Goal: Task Accomplishment & Management: Manage account settings

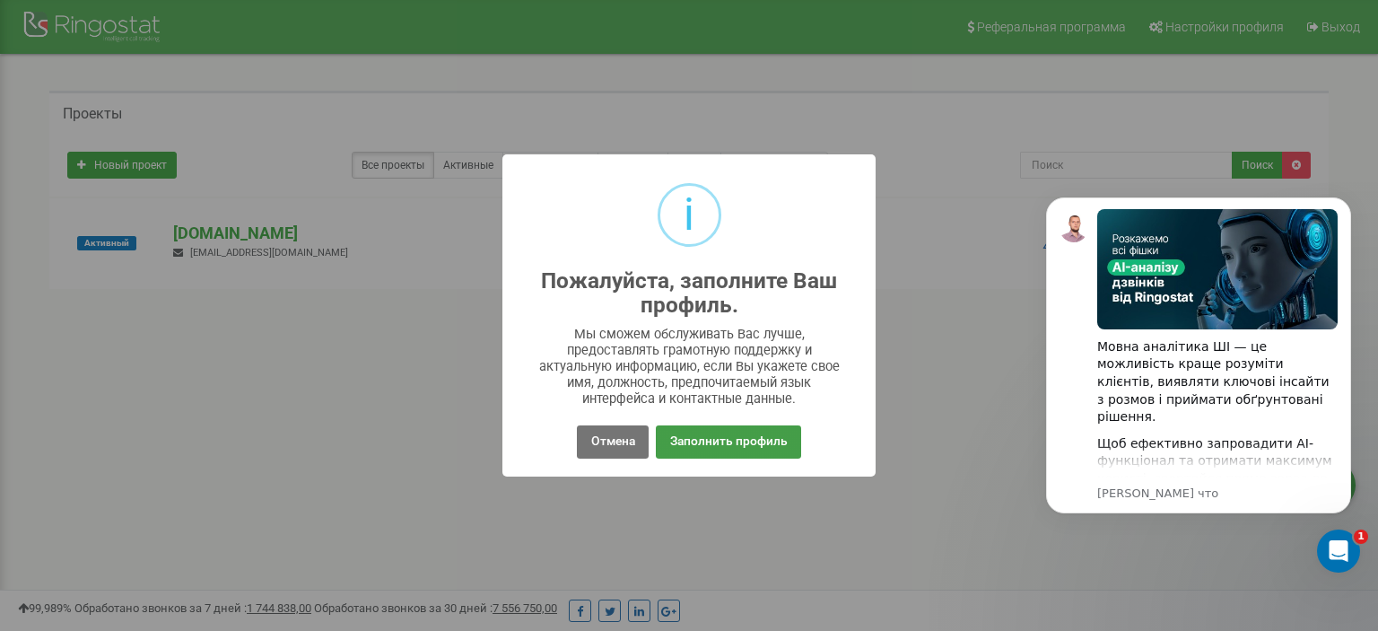
click at [731, 443] on button "Заполнить профиль" at bounding box center [728, 441] width 144 height 33
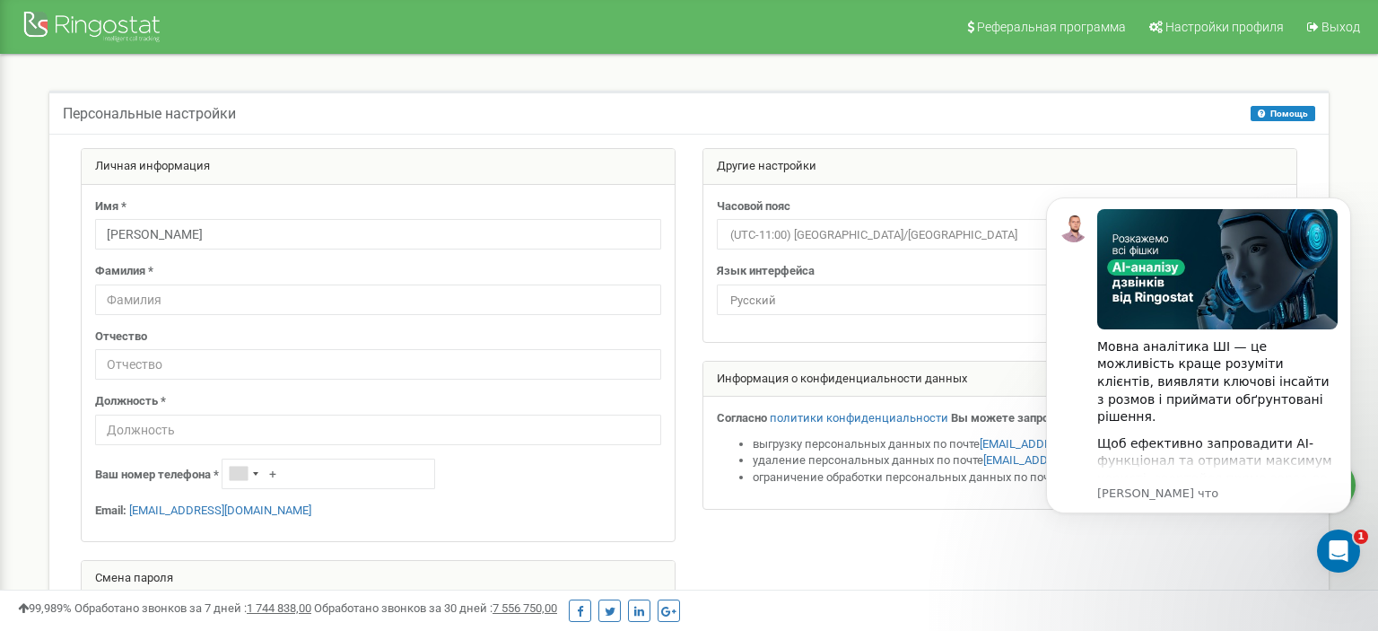
type input "[PERSON_NAME]"
click at [228, 304] on input "text" at bounding box center [378, 299] width 566 height 30
type input "[PERSON_NAME]"
click at [275, 422] on input "text" at bounding box center [378, 429] width 566 height 30
type input "[PERSON_NAME]"
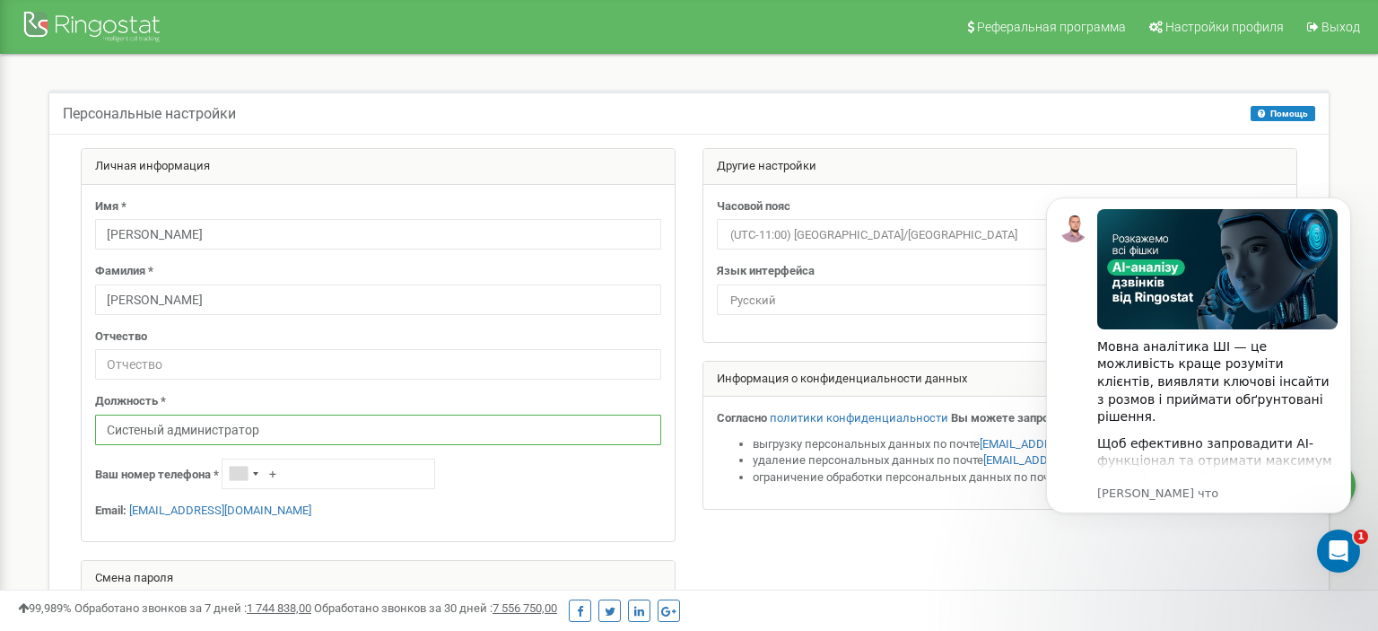
type input "Систеный администратор"
click at [297, 472] on input "+" at bounding box center [328, 473] width 213 height 30
click at [251, 470] on div "Telephone country code" at bounding box center [242, 473] width 41 height 29
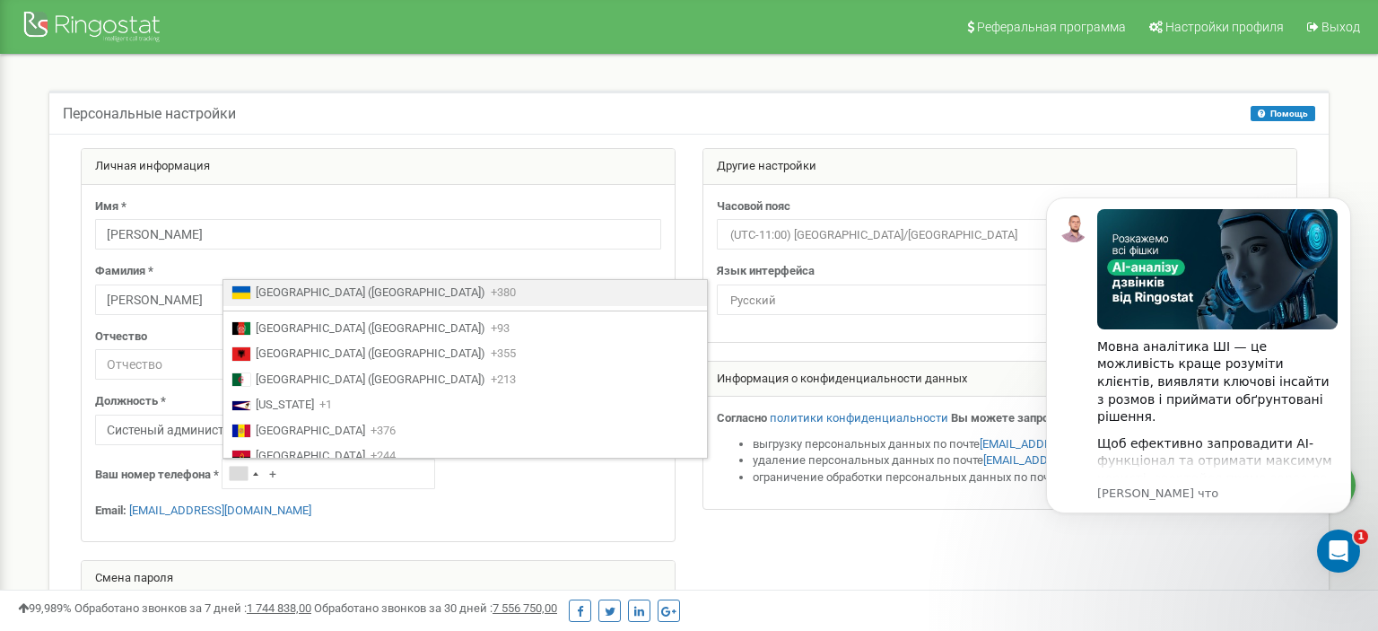
click at [491, 292] on span "+380" at bounding box center [503, 292] width 25 height 17
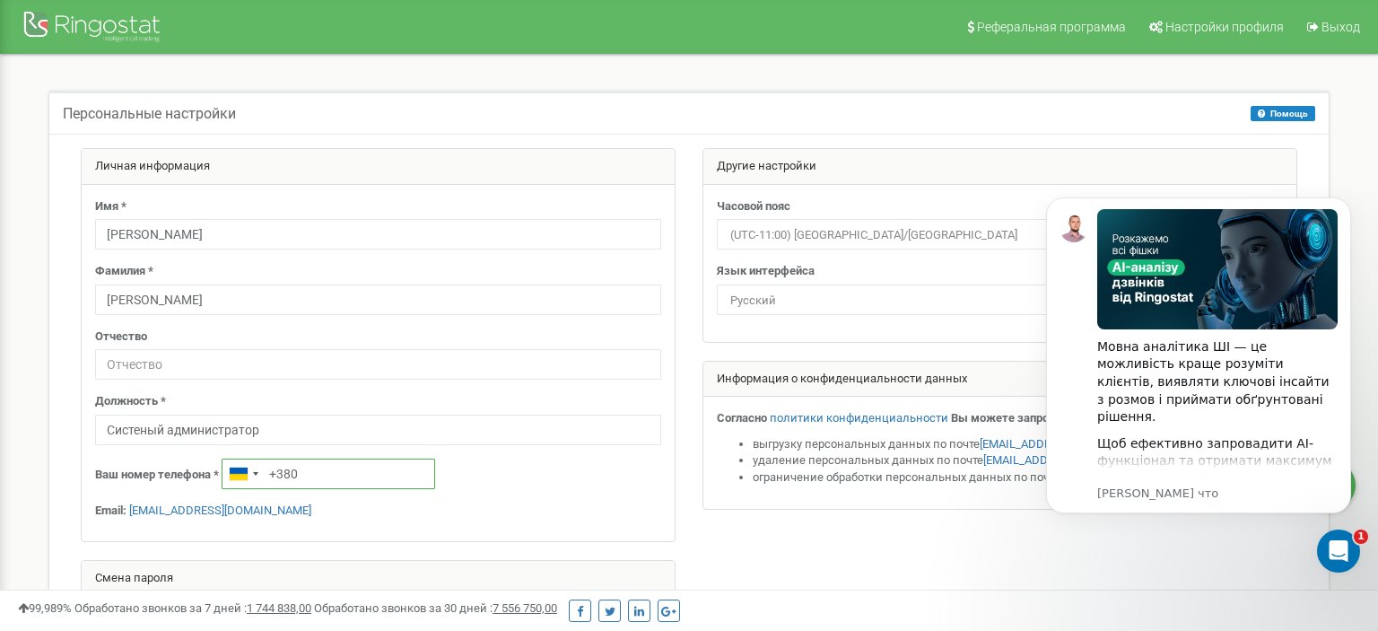
click at [339, 475] on input "+380" at bounding box center [328, 473] width 213 height 30
type input "[PHONE_NUMBER]"
click at [868, 232] on span "(UTC-11:00) [GEOGRAPHIC_DATA]/[GEOGRAPHIC_DATA]" at bounding box center [999, 234] width 553 height 25
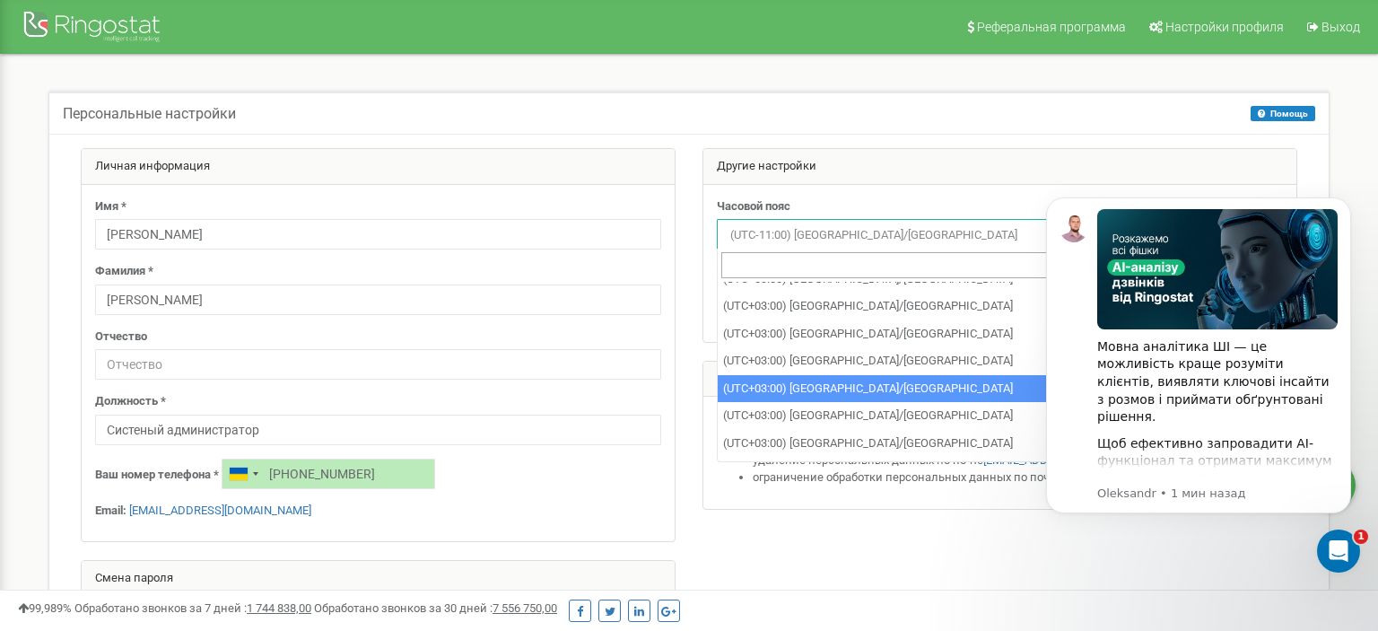
scroll to position [7199, 0]
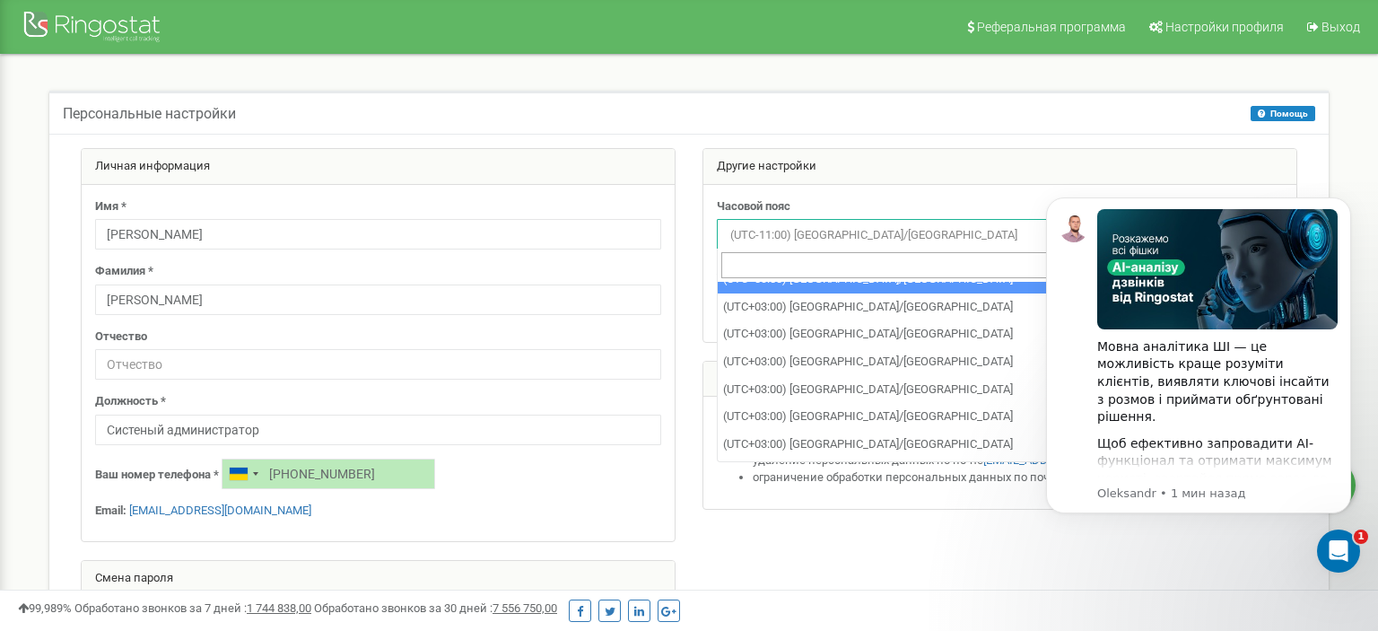
click at [841, 266] on input "search" at bounding box center [999, 265] width 557 height 26
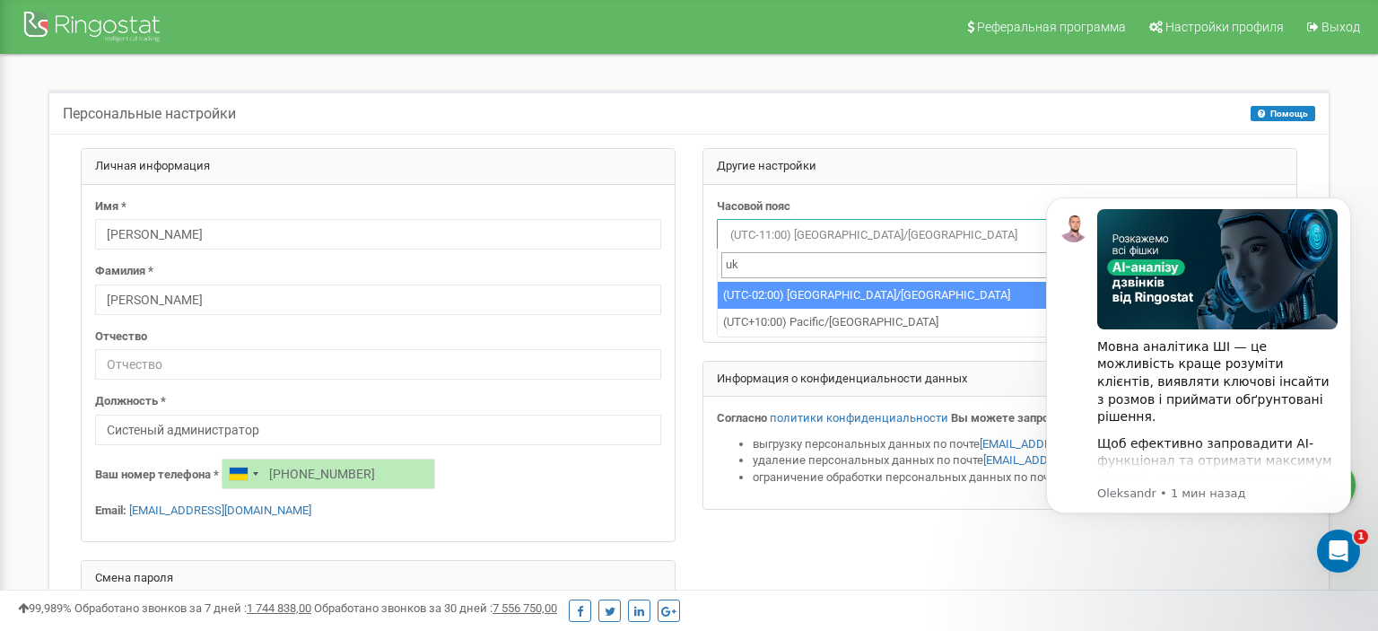
type input "u"
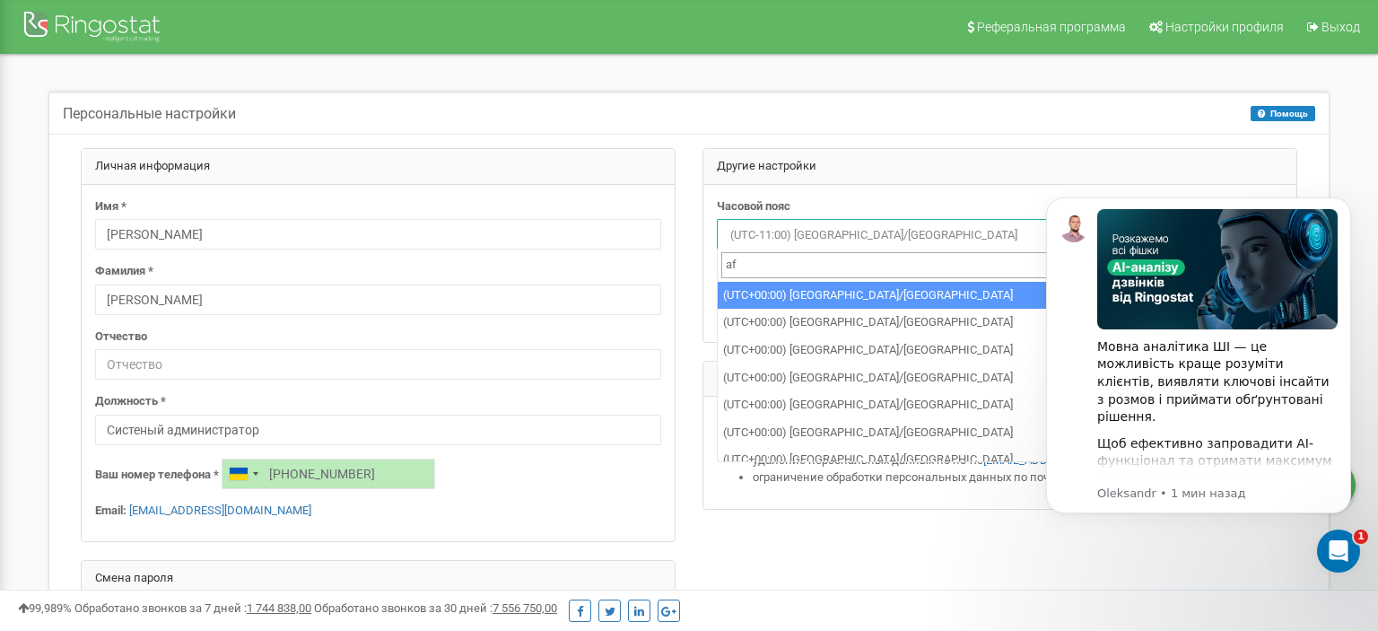
type input "a"
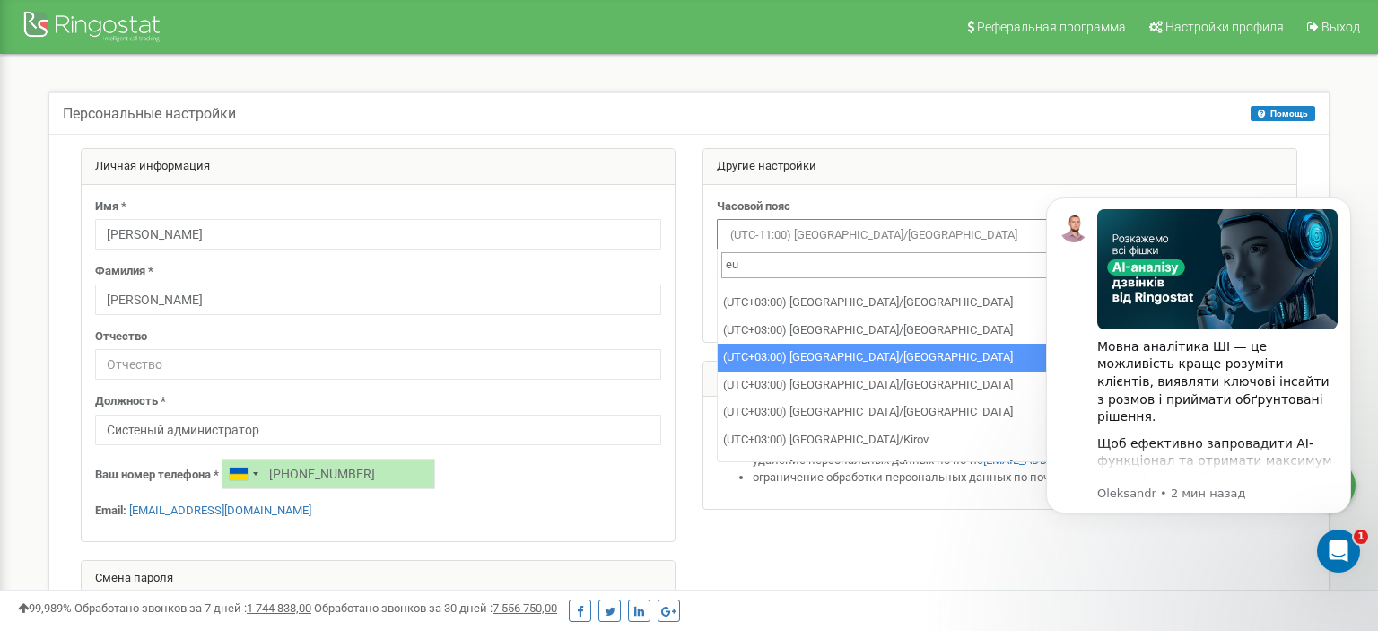
scroll to position [1145, 0]
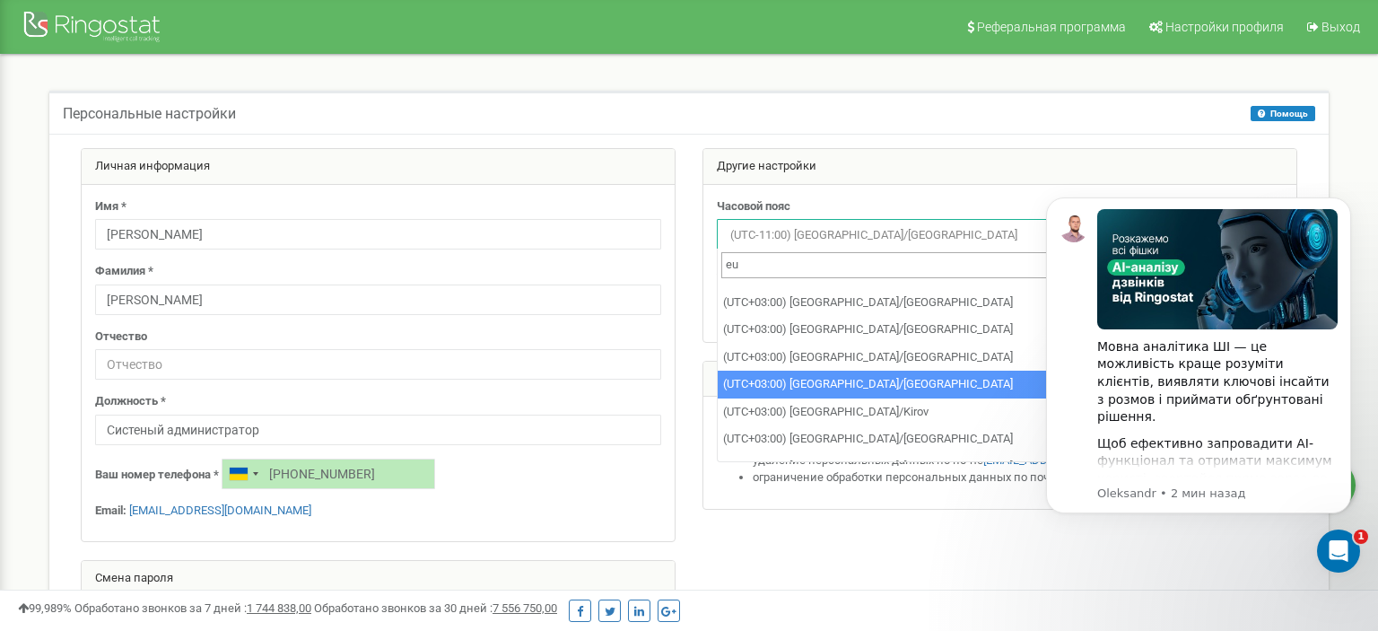
type input "eu"
select select "Europe/Kiev"
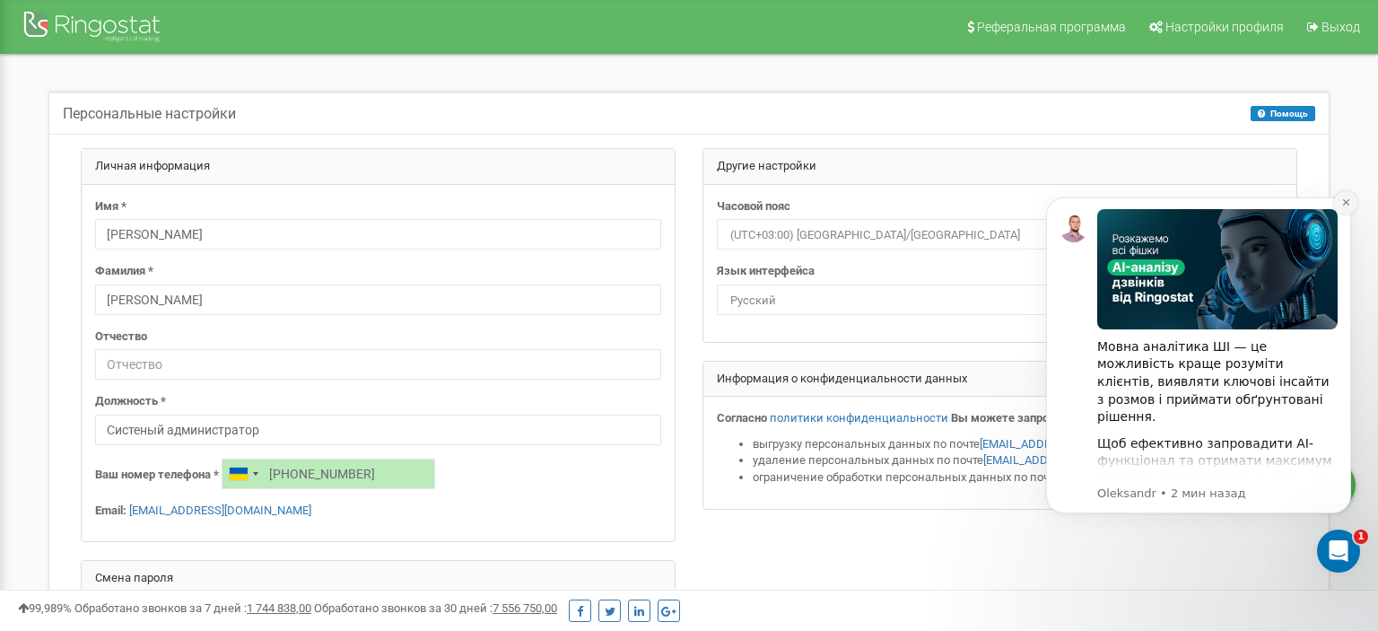
click at [1354, 203] on button "Dismiss notification" at bounding box center [1345, 202] width 23 height 23
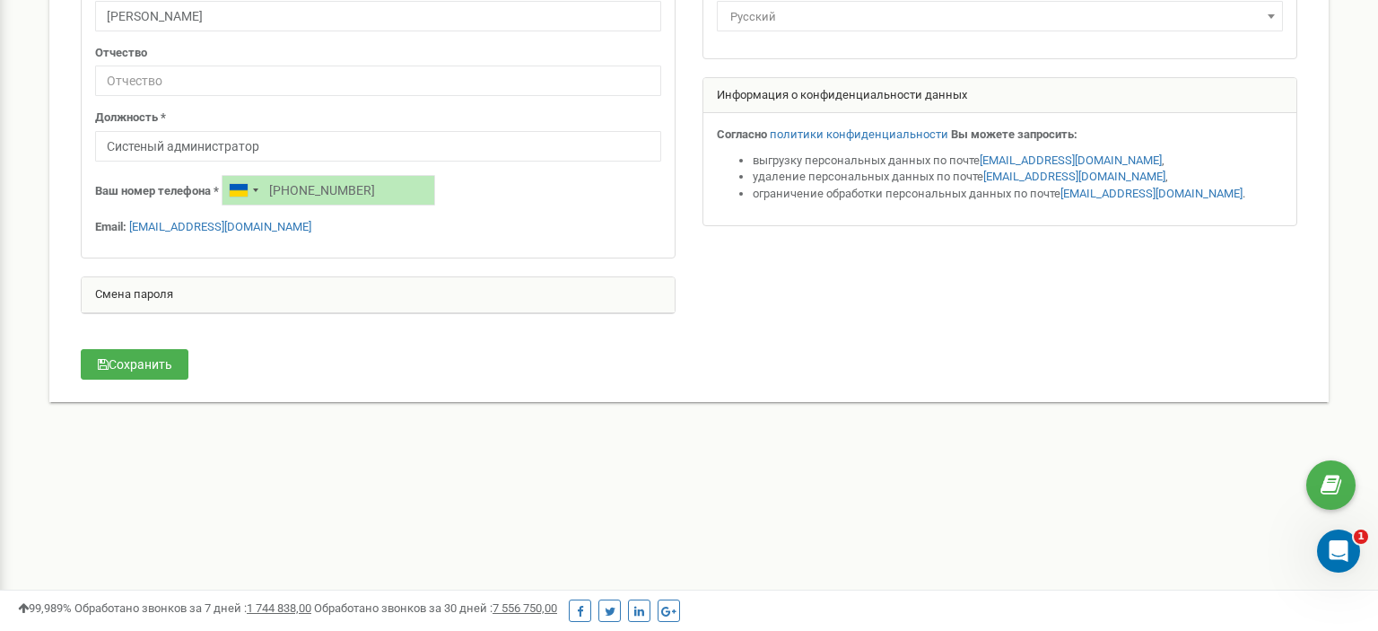
scroll to position [189, 0]
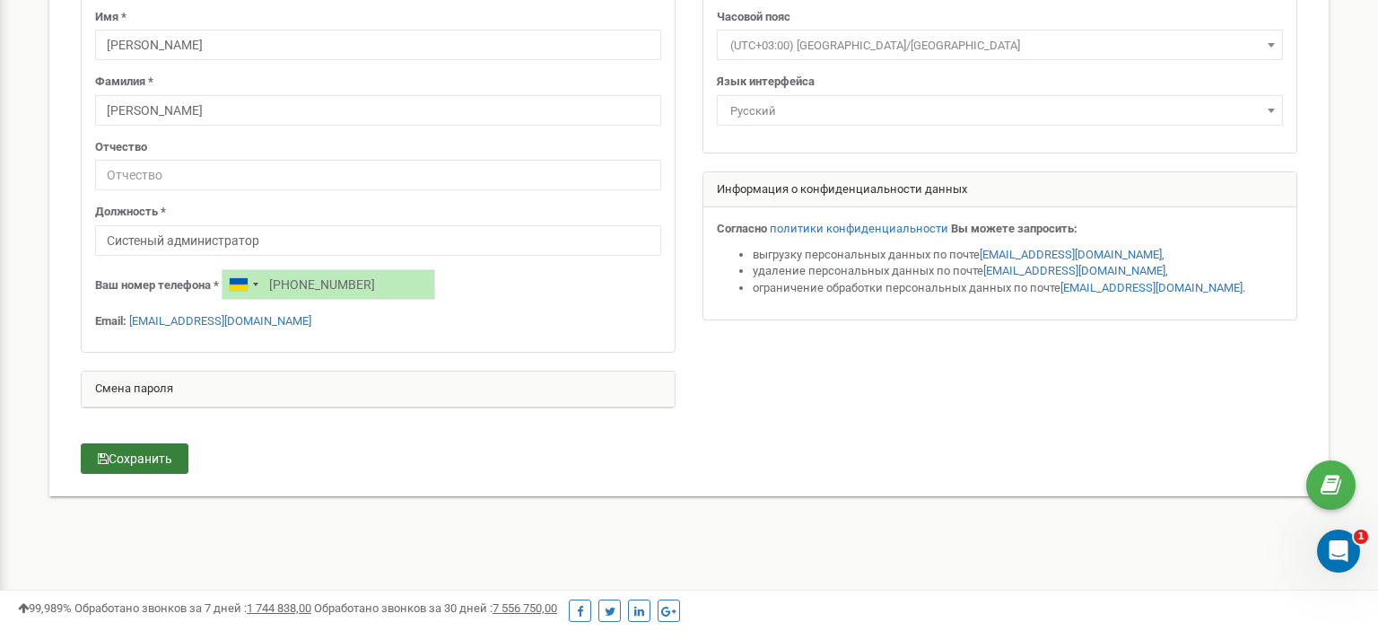
click at [139, 456] on button "Сохранить" at bounding box center [135, 458] width 108 height 30
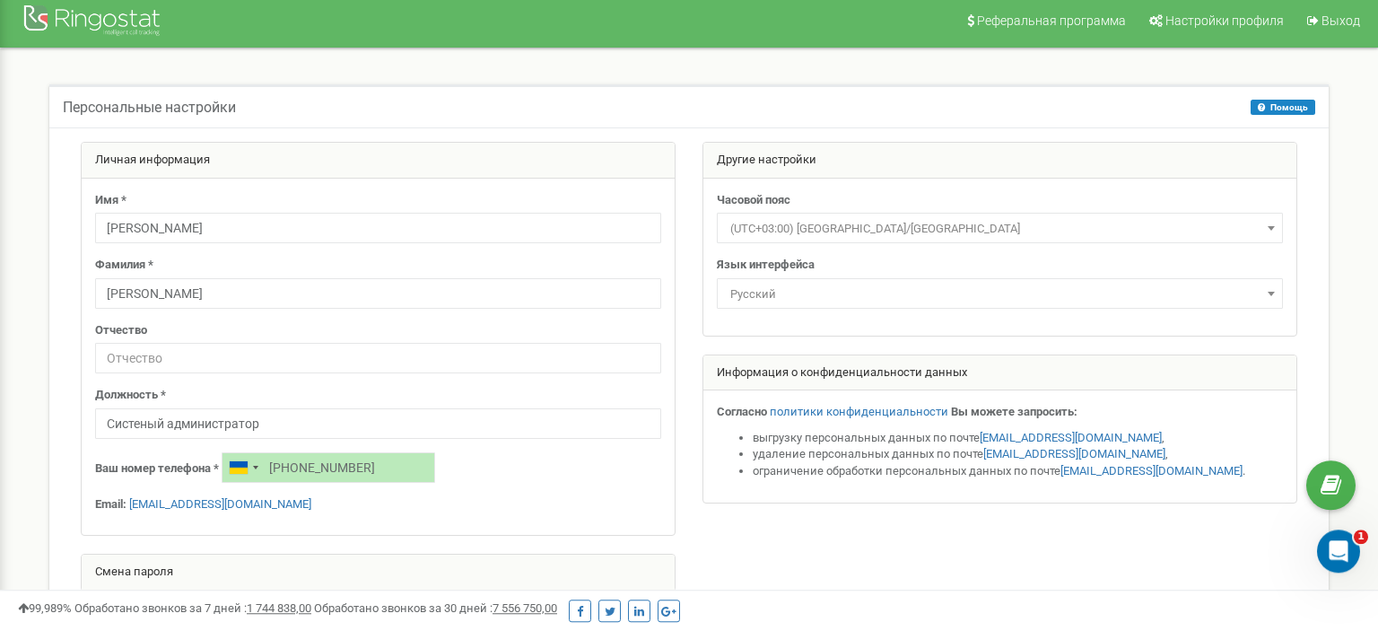
scroll to position [0, 0]
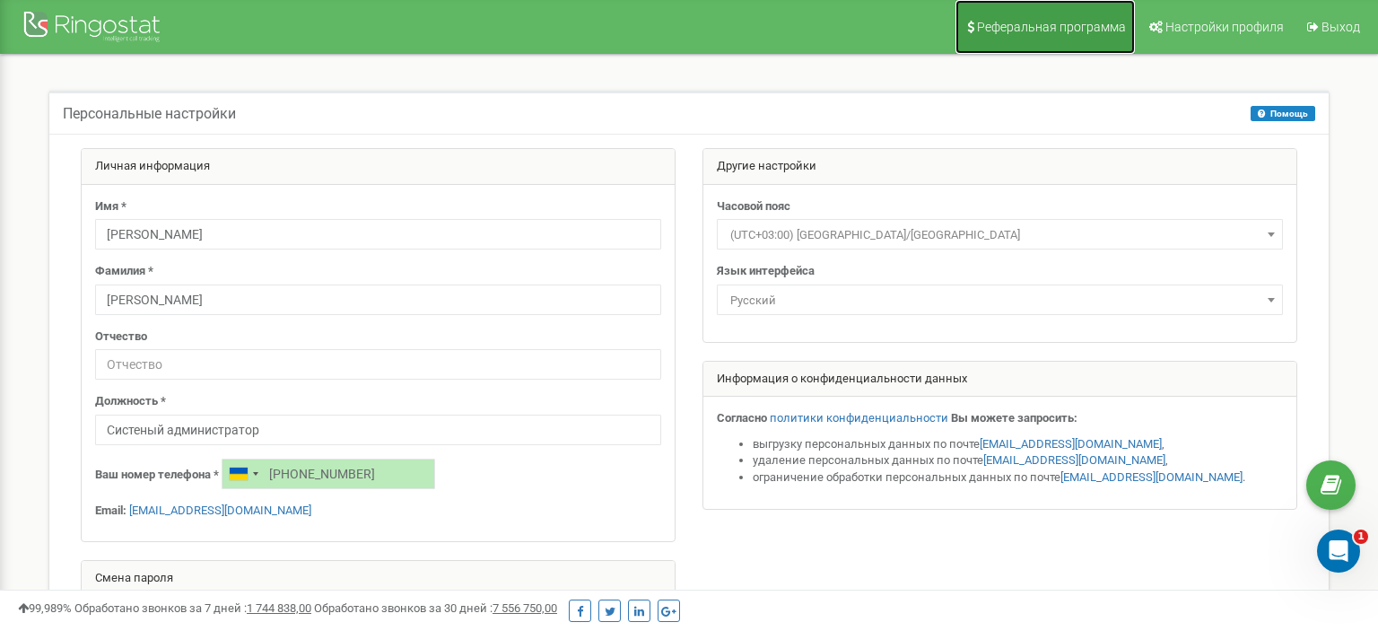
click at [1050, 26] on span "Реферальная программа" at bounding box center [1051, 27] width 149 height 14
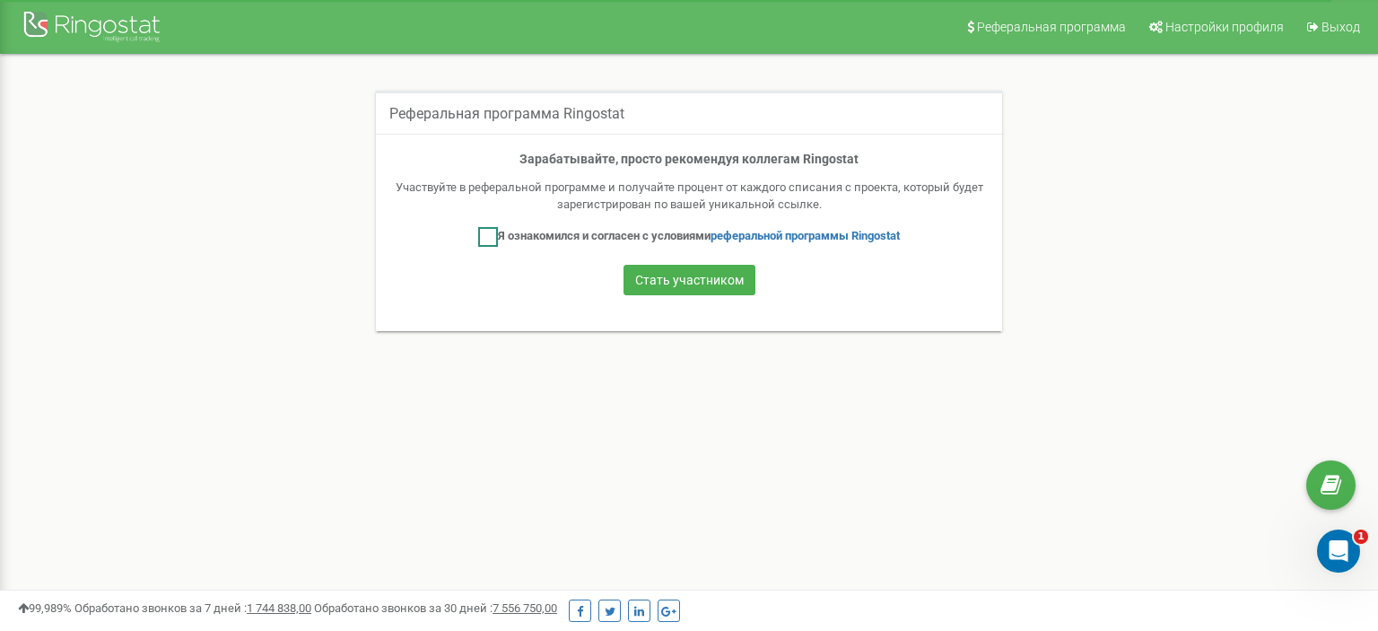
click at [485, 236] on ins at bounding box center [488, 237] width 20 height 20
click at [479, 235] on ins at bounding box center [488, 237] width 20 height 20
checkbox input "false"
click at [1250, 162] on div "Реферальная программа Ringostat Зарабатывайте, просто рекомендуя коллегам Ringo…" at bounding box center [689, 222] width 1306 height 263
click at [1225, 26] on span "Настройки профиля" at bounding box center [1224, 27] width 118 height 14
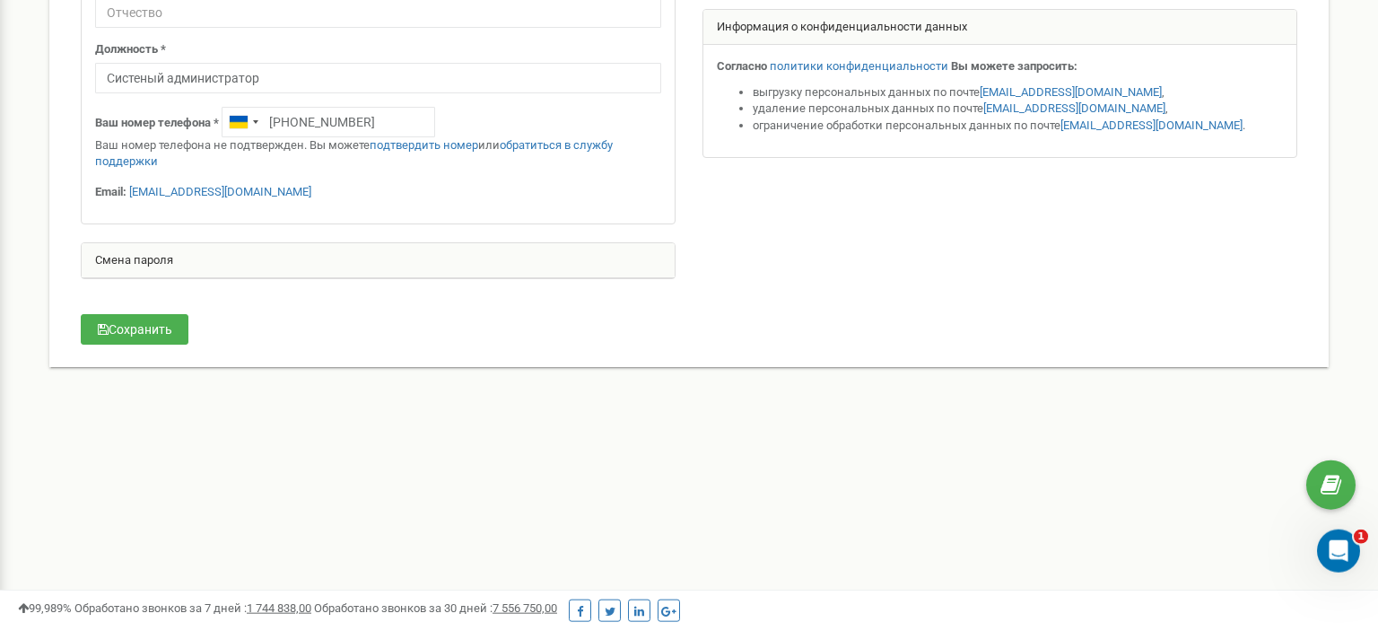
scroll to position [445, 0]
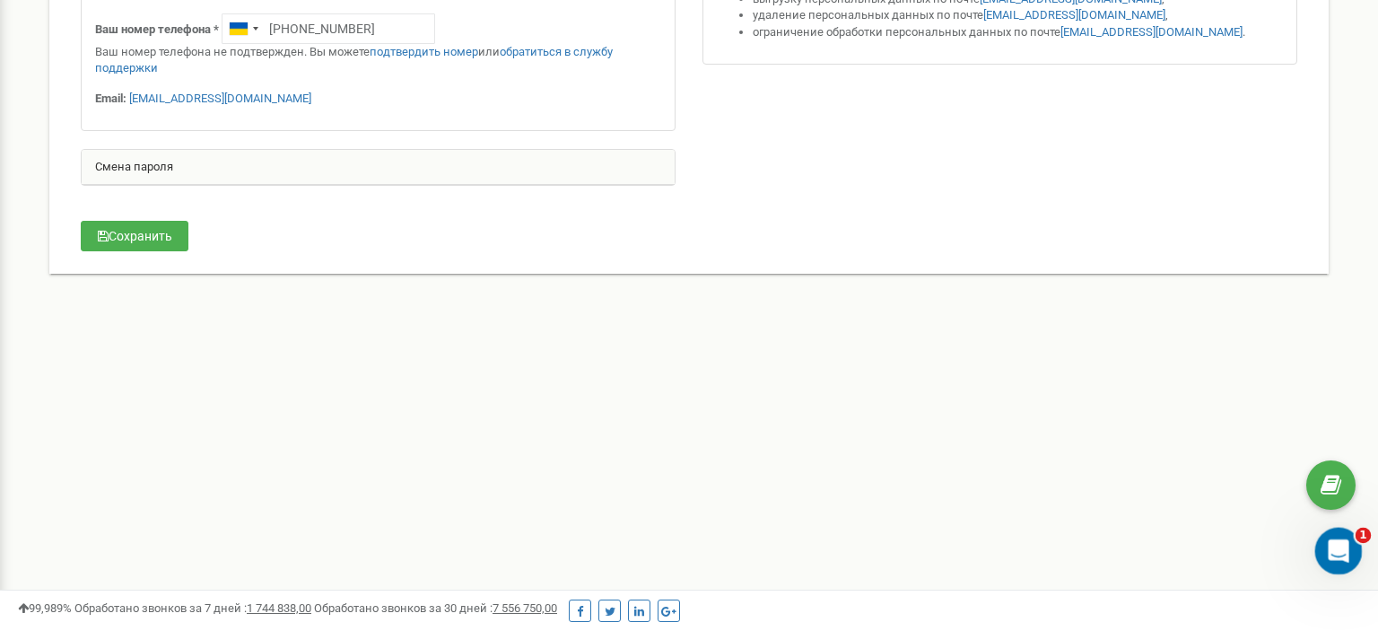
click at [1339, 553] on icon "Открыть службу сообщений Intercom" at bounding box center [1336, 549] width 30 height 30
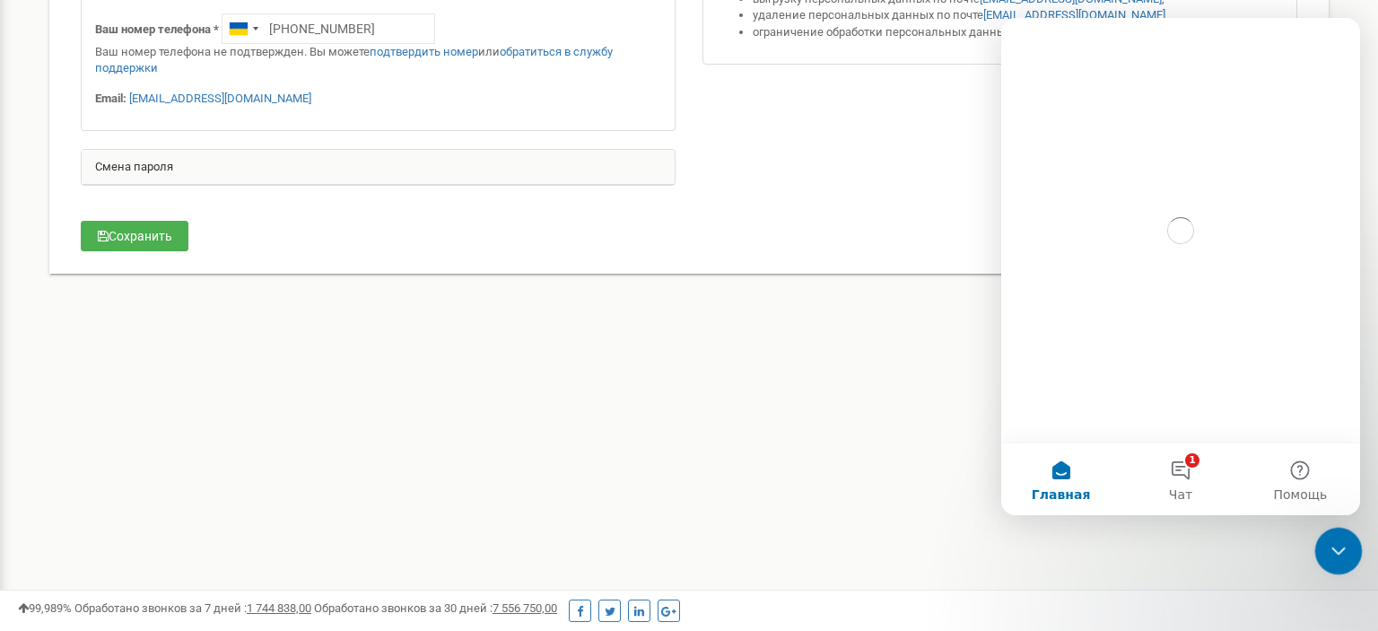
scroll to position [0, 0]
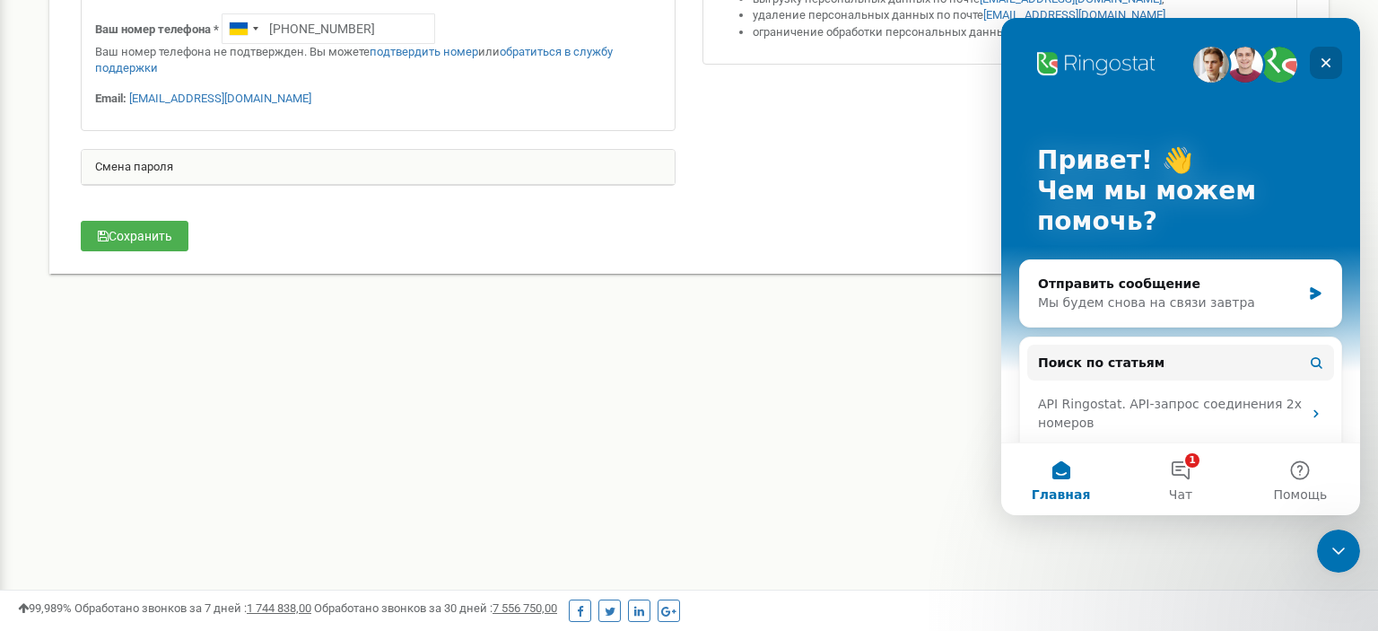
click at [1327, 63] on icon "Закрыть" at bounding box center [1326, 63] width 10 height 10
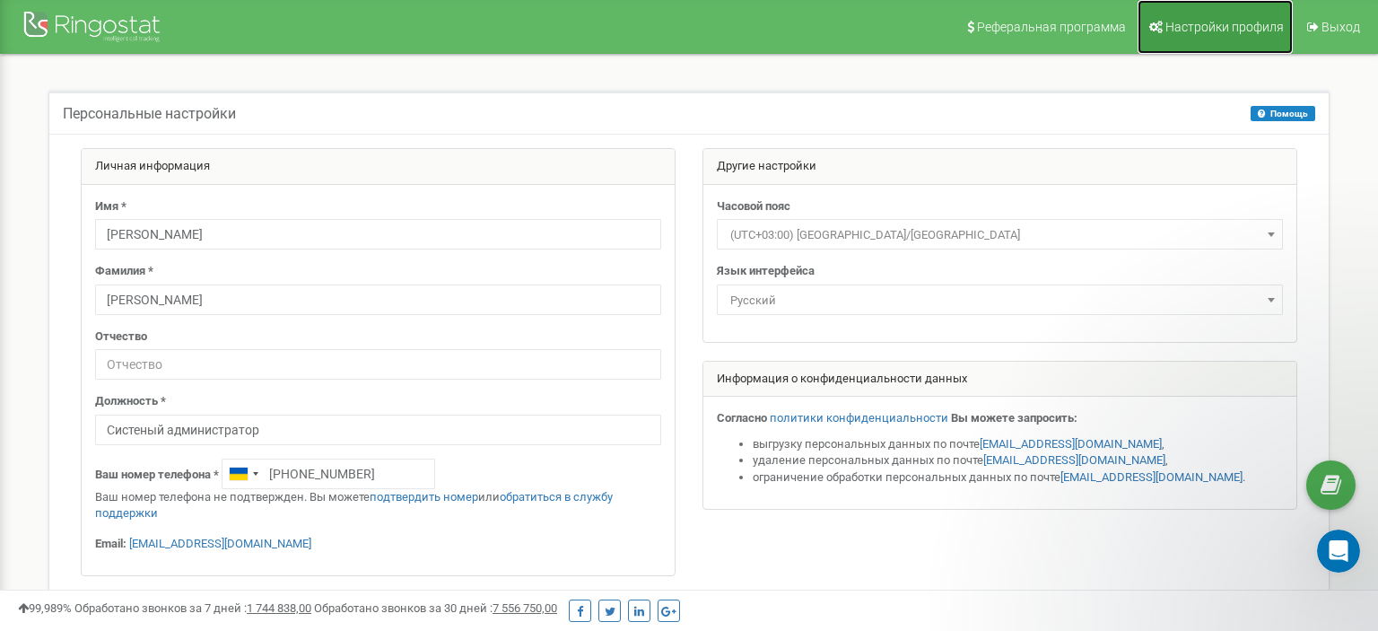
click at [1203, 25] on span "Настройки профиля" at bounding box center [1224, 27] width 118 height 14
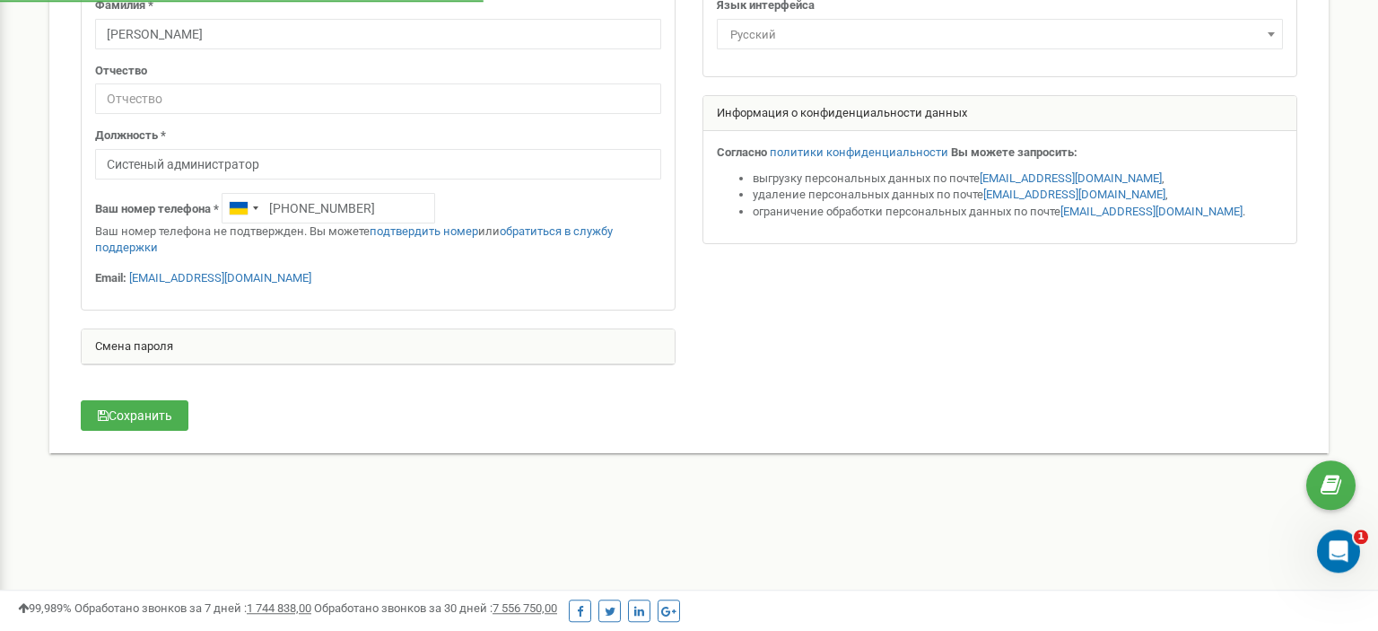
scroll to position [283, 0]
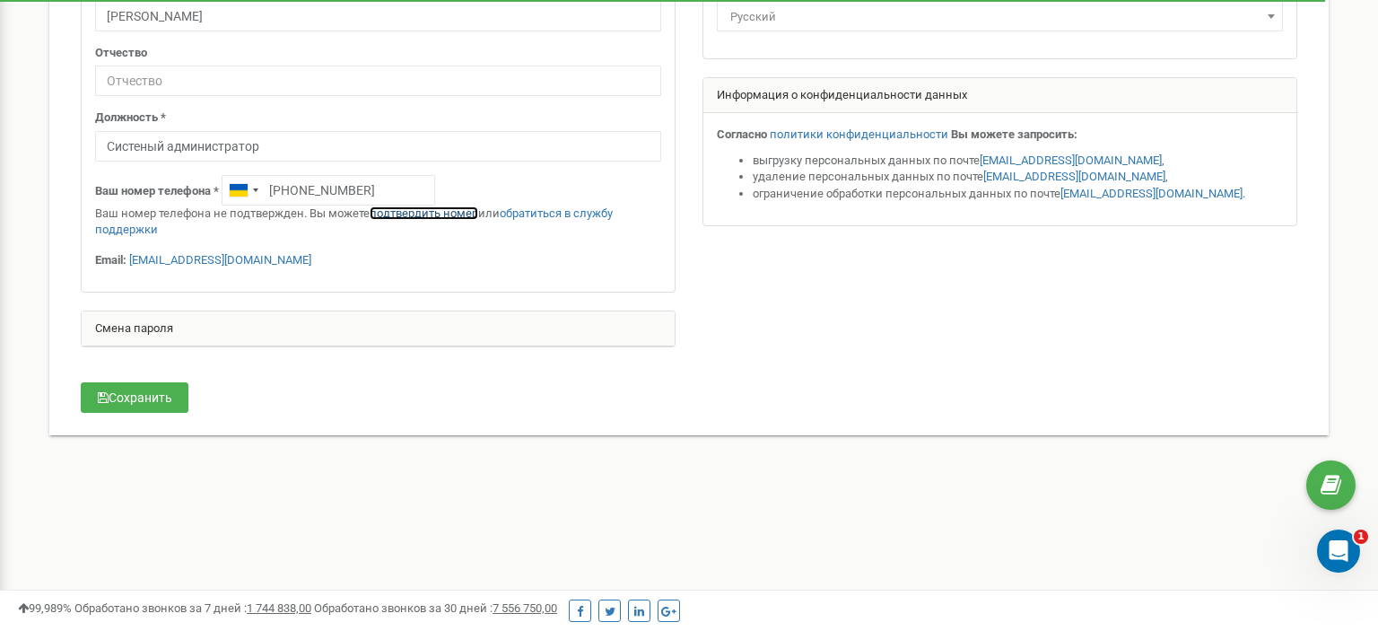
click at [435, 213] on link "подтвердить номер" at bounding box center [424, 212] width 109 height 13
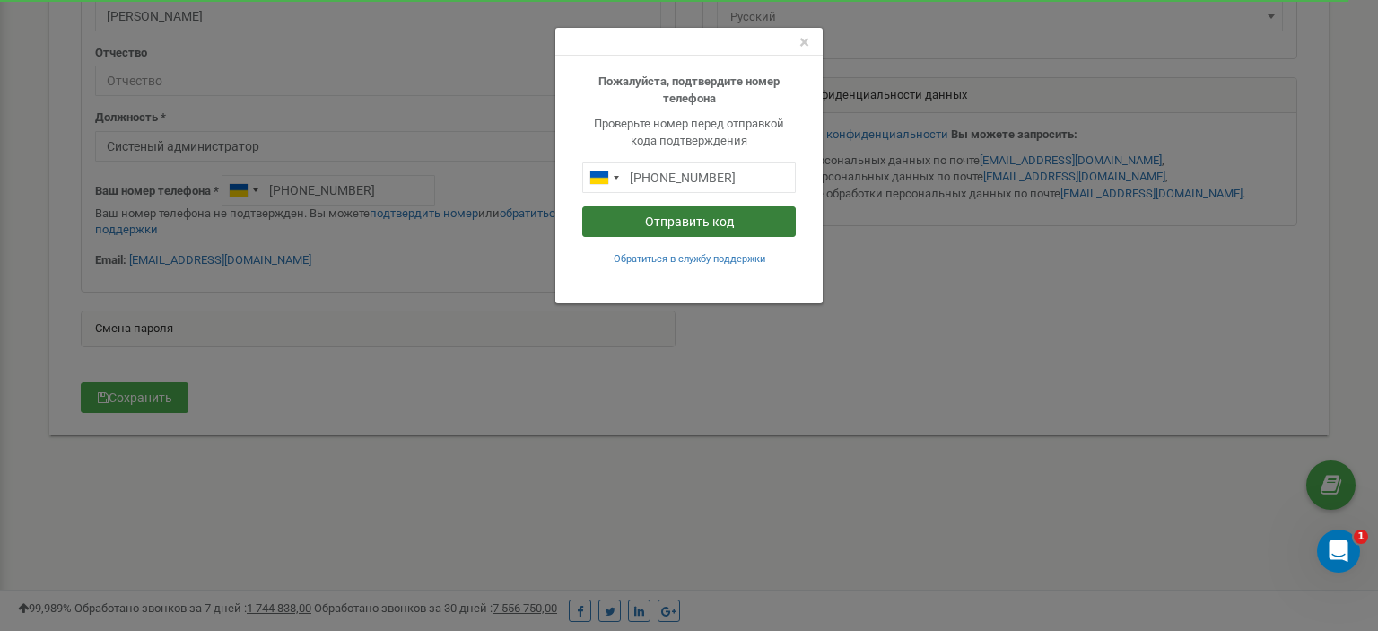
click at [694, 217] on button "Отправить код" at bounding box center [688, 221] width 213 height 30
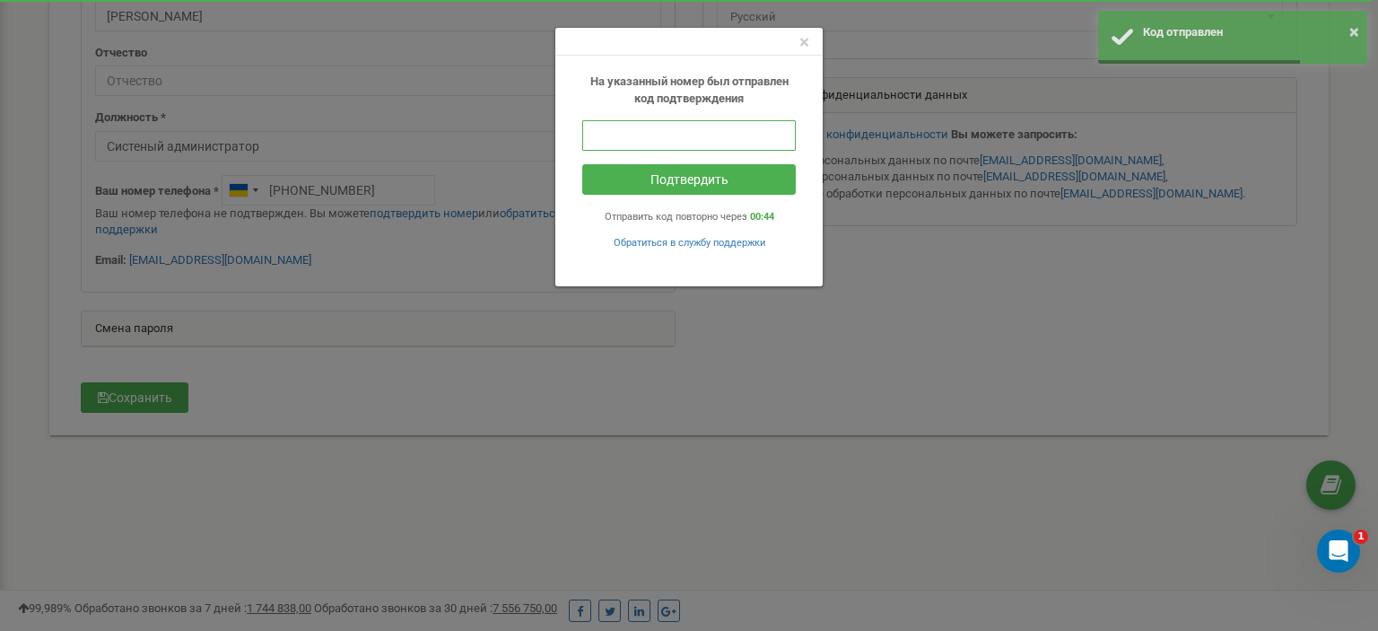
click at [691, 136] on input "text" at bounding box center [688, 135] width 213 height 30
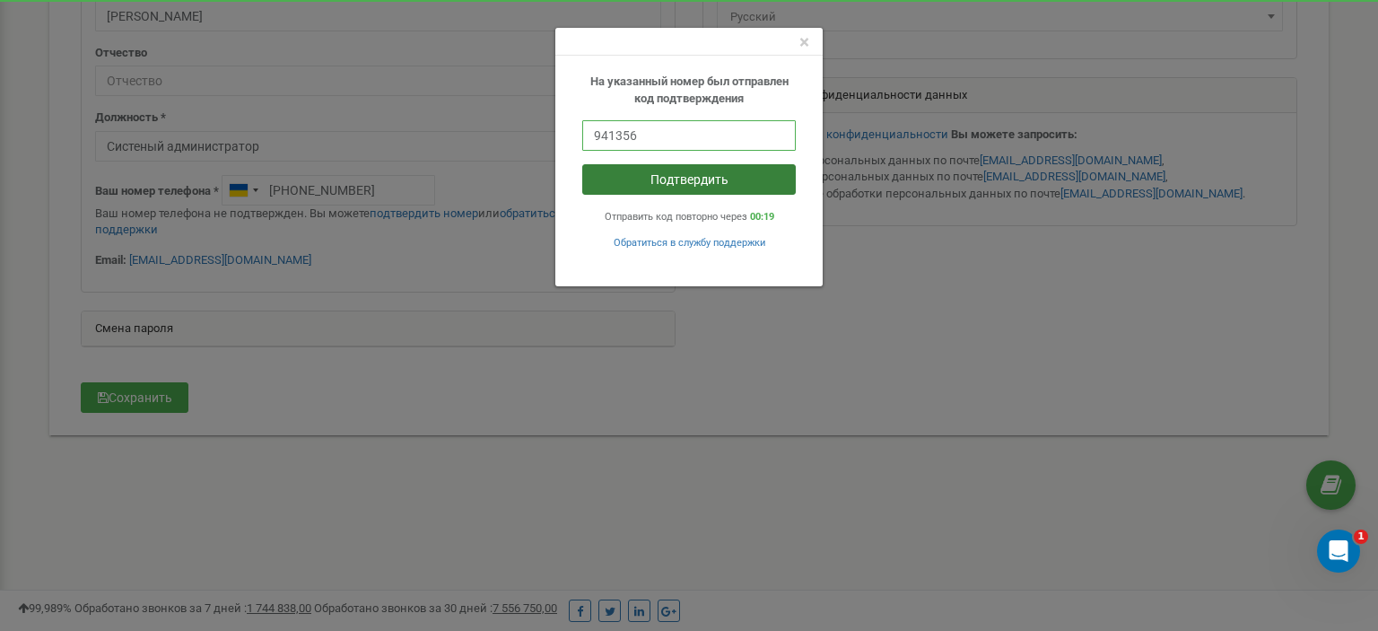
type input "941356"
click at [698, 183] on button "Подтвердить" at bounding box center [688, 179] width 213 height 30
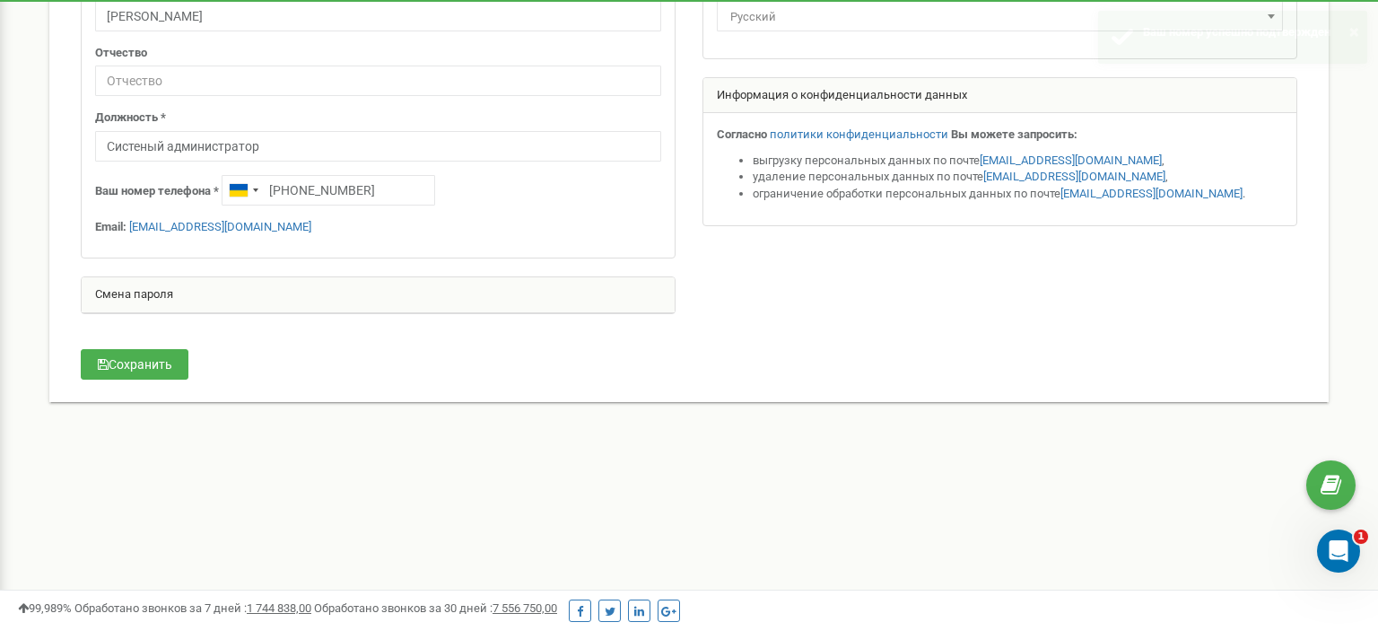
scroll to position [0, 0]
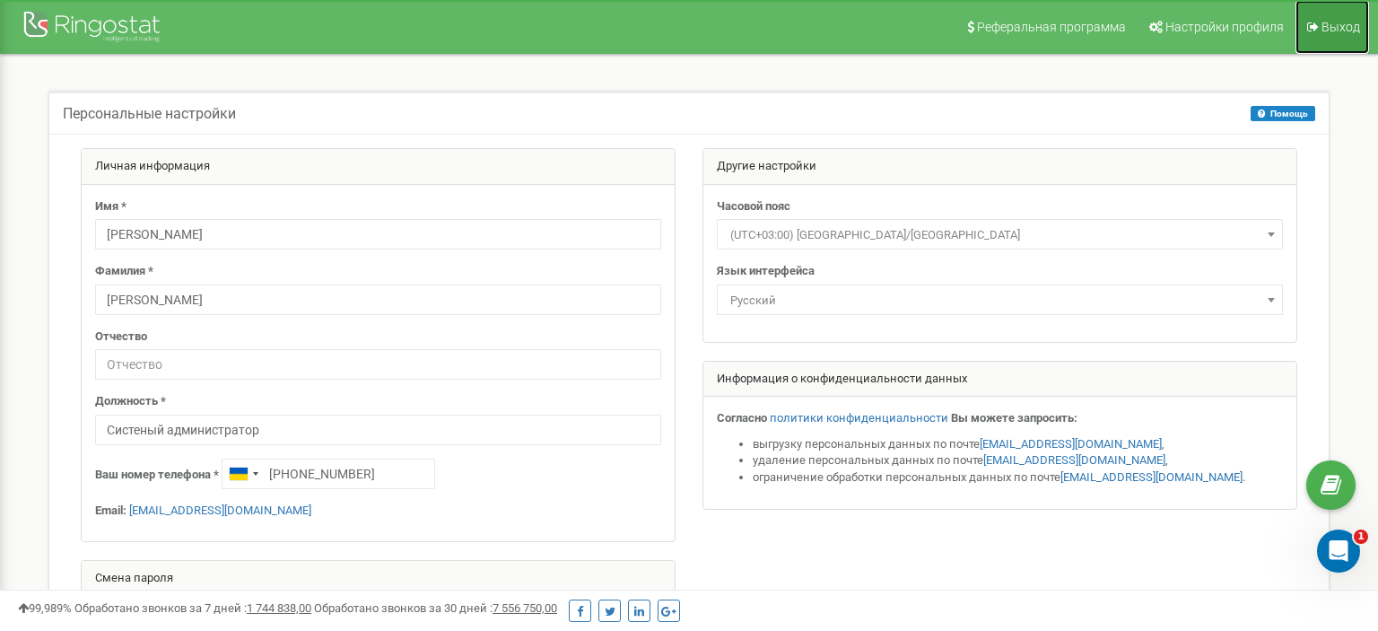
click at [1349, 27] on span "Выход" at bounding box center [1340, 27] width 39 height 14
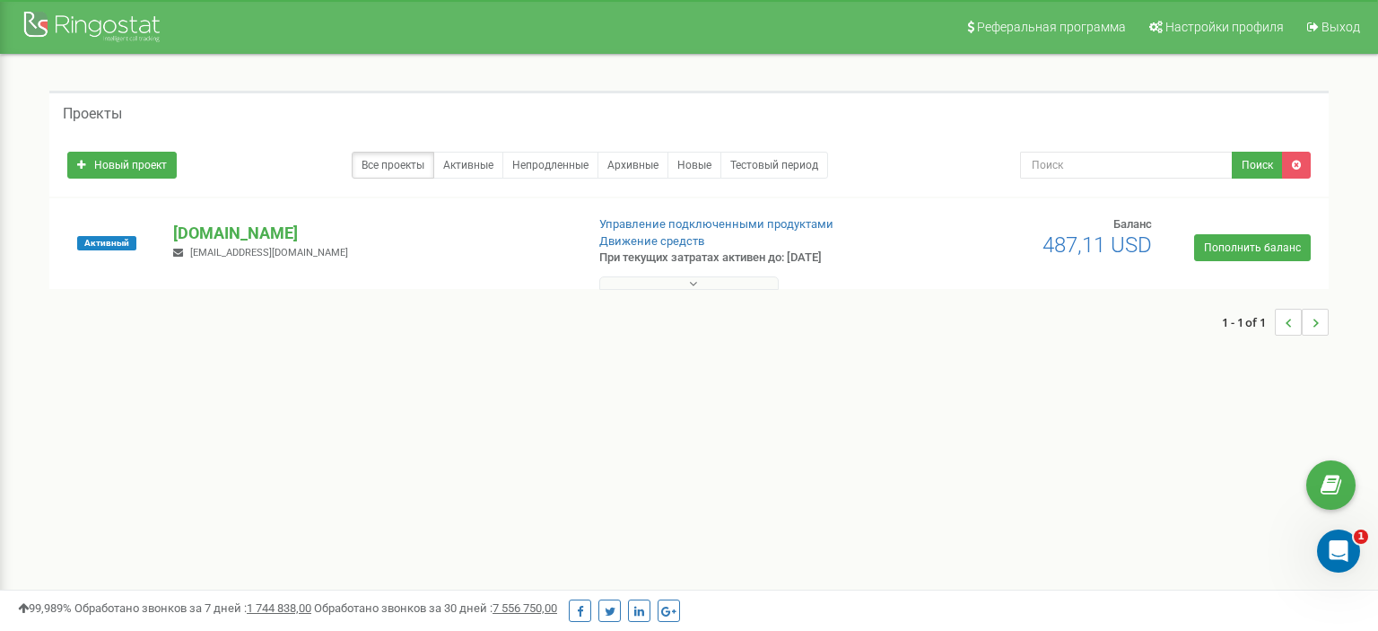
click at [745, 282] on button at bounding box center [688, 282] width 179 height 13
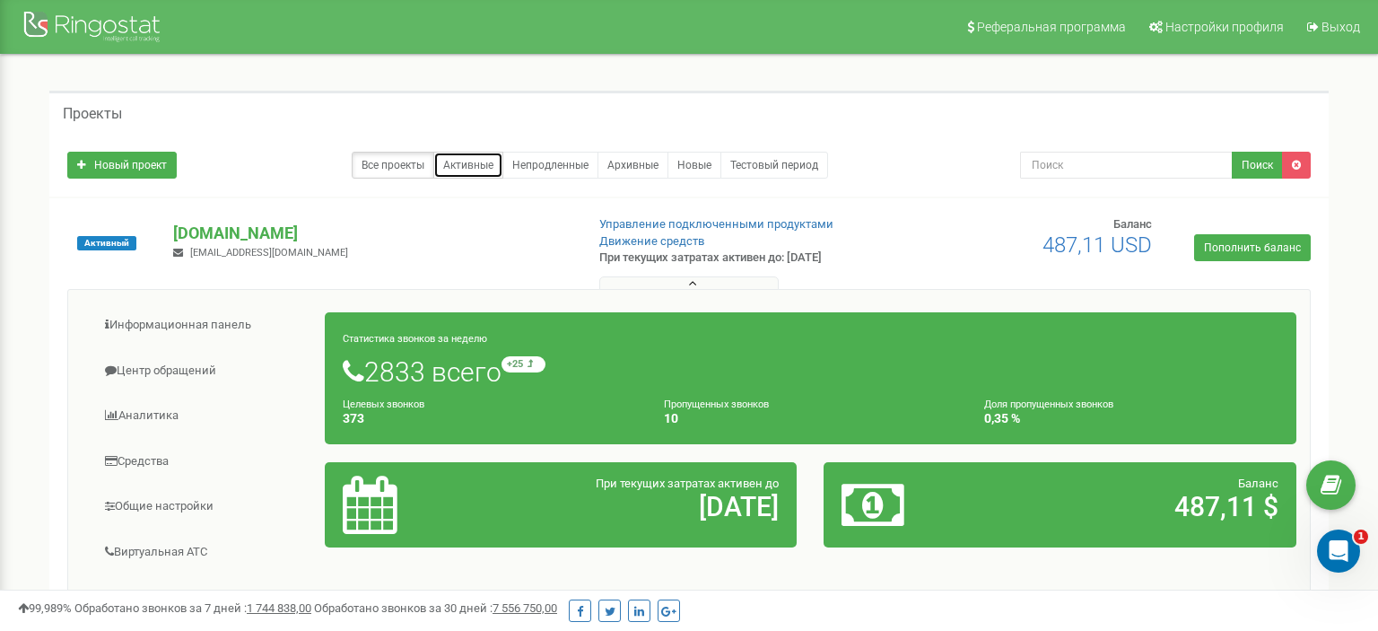
click at [450, 165] on link "Активные" at bounding box center [468, 165] width 70 height 27
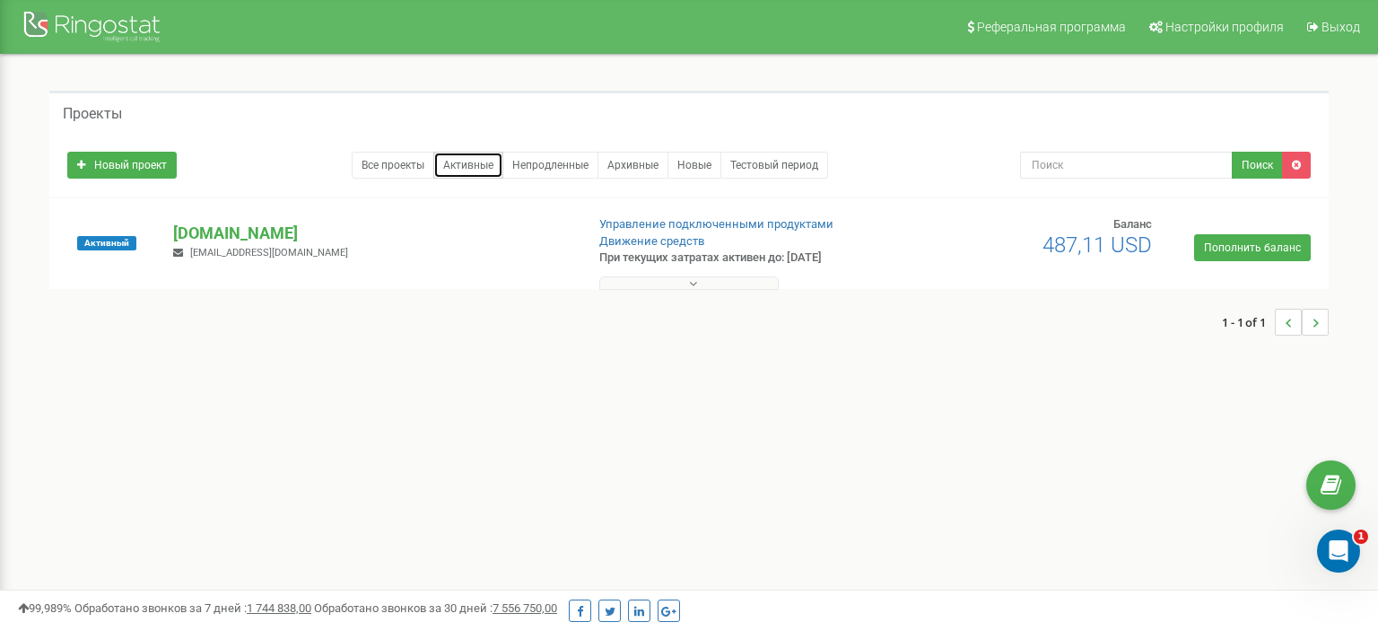
click at [473, 162] on link "Активные" at bounding box center [468, 165] width 70 height 27
click at [243, 232] on p "[DOMAIN_NAME]" at bounding box center [371, 233] width 396 height 23
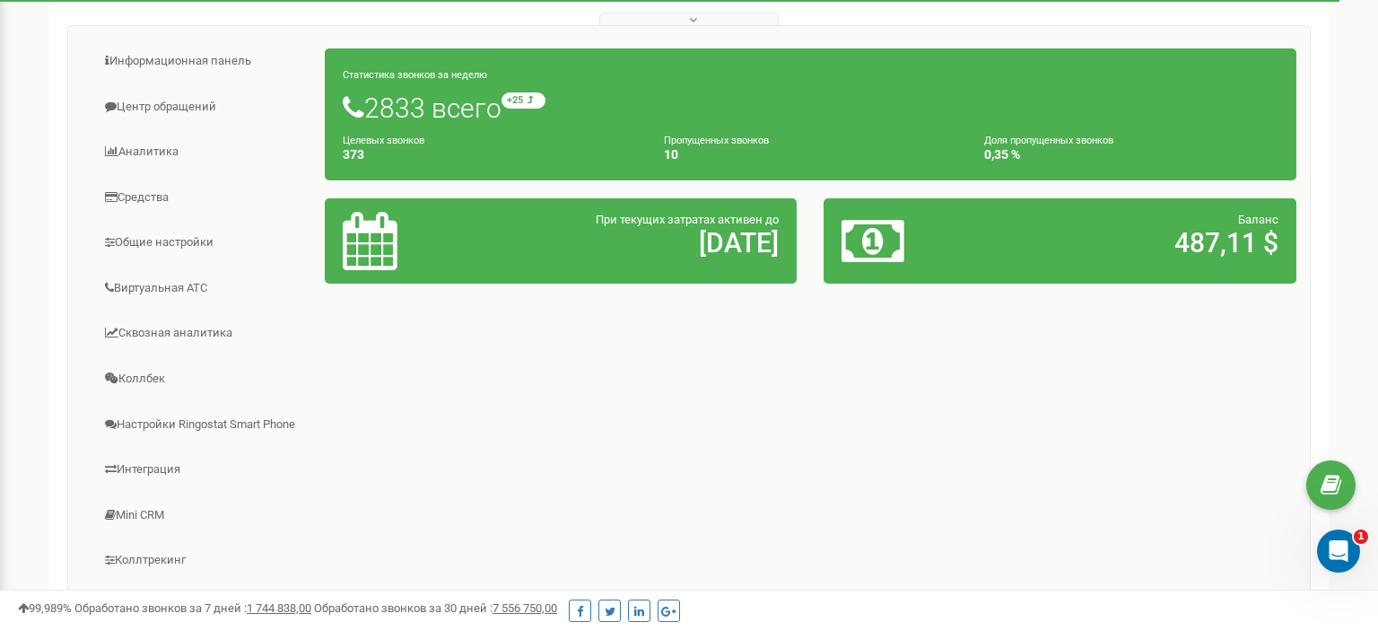
scroll to position [283, 0]
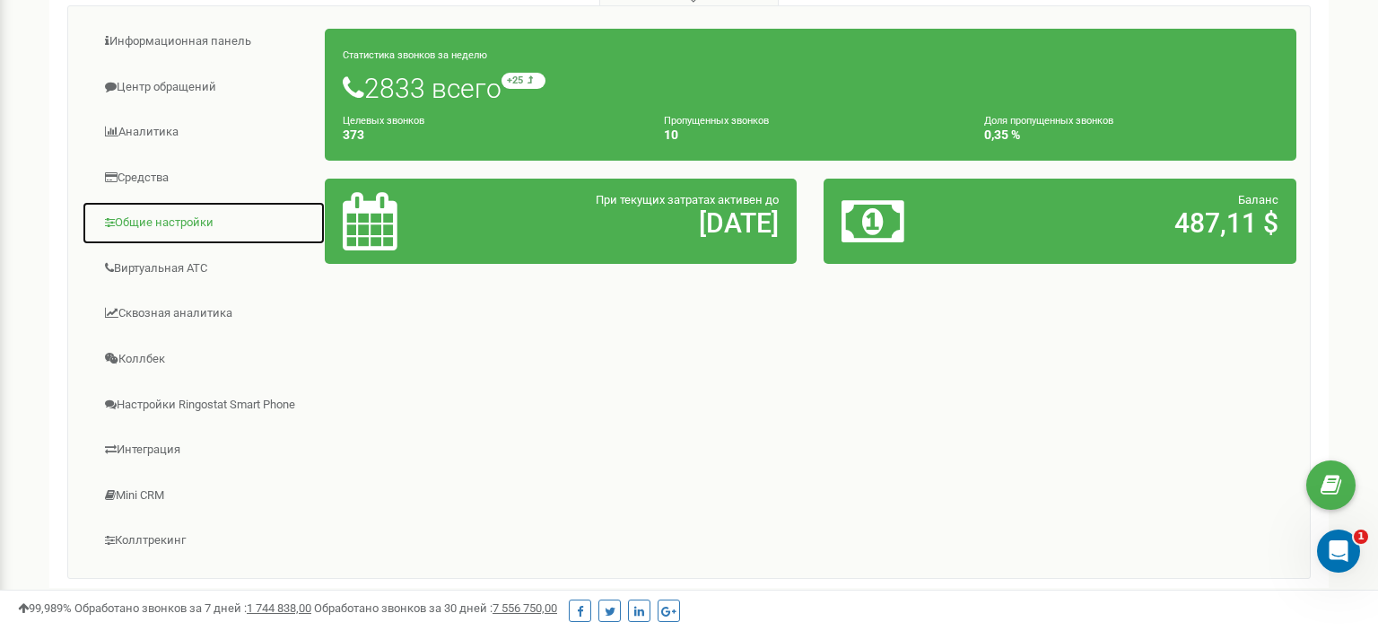
click at [144, 217] on link "Общие настройки" at bounding box center [204, 223] width 244 height 44
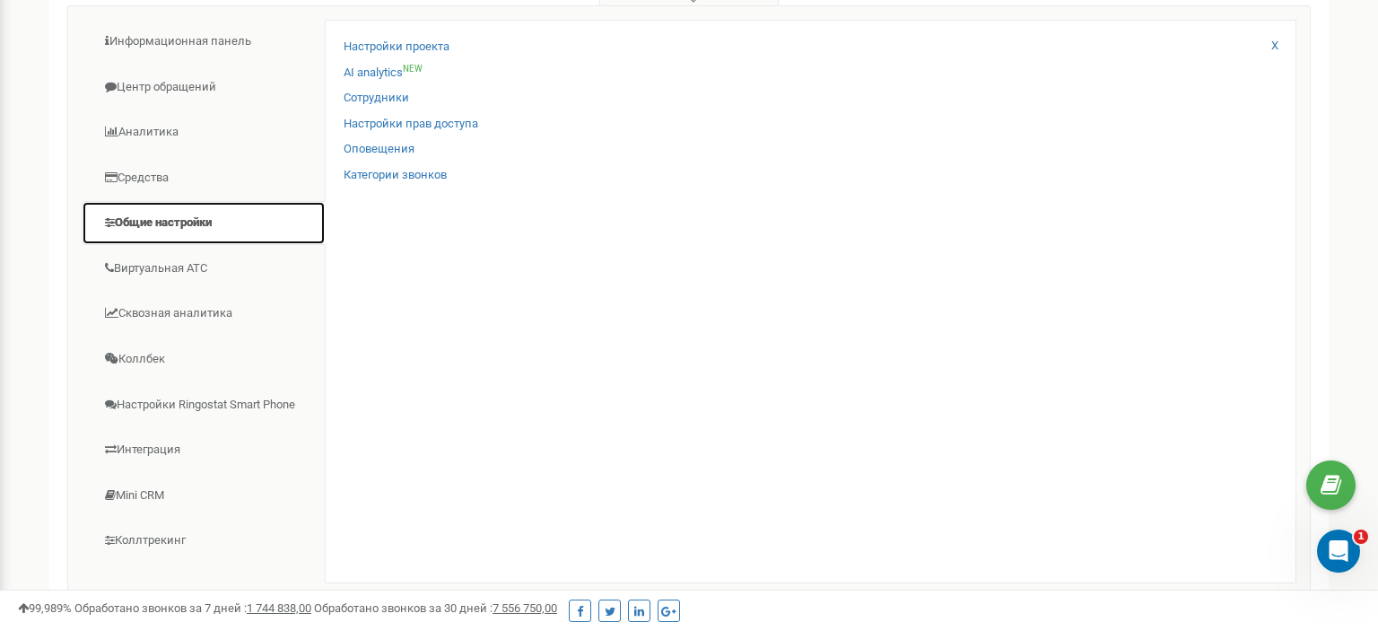
scroll to position [189, 0]
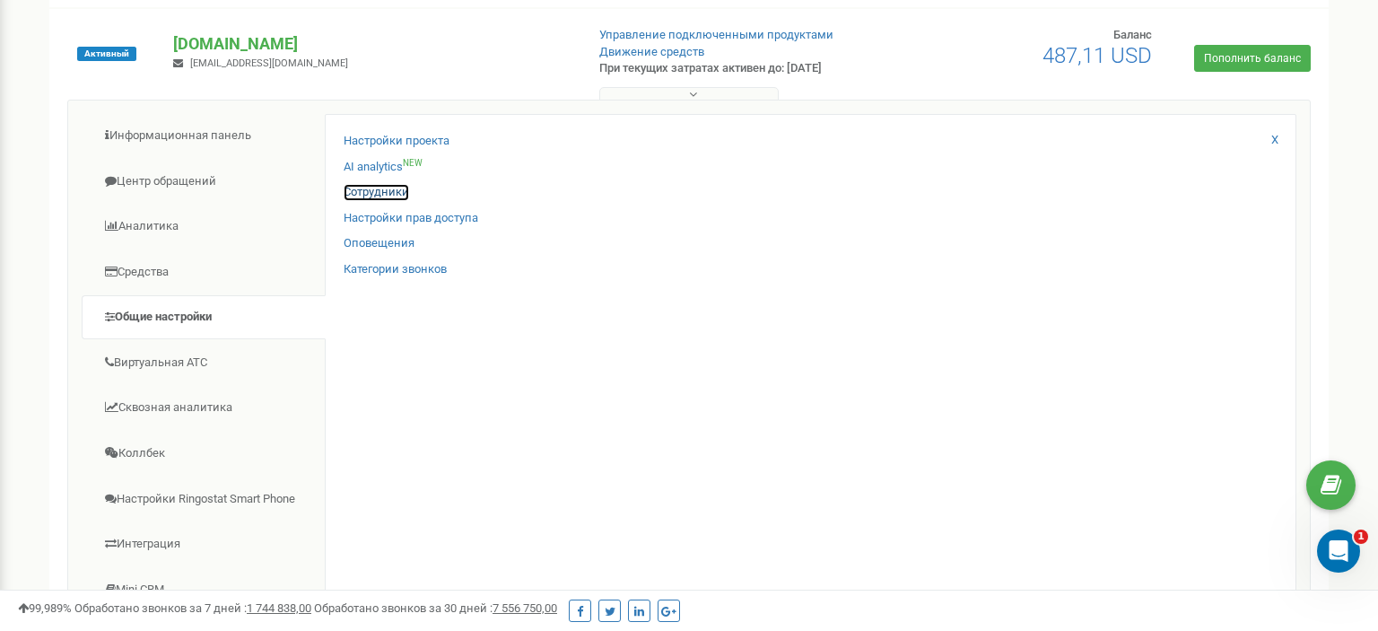
click at [402, 192] on link "Сотрудники" at bounding box center [376, 192] width 65 height 17
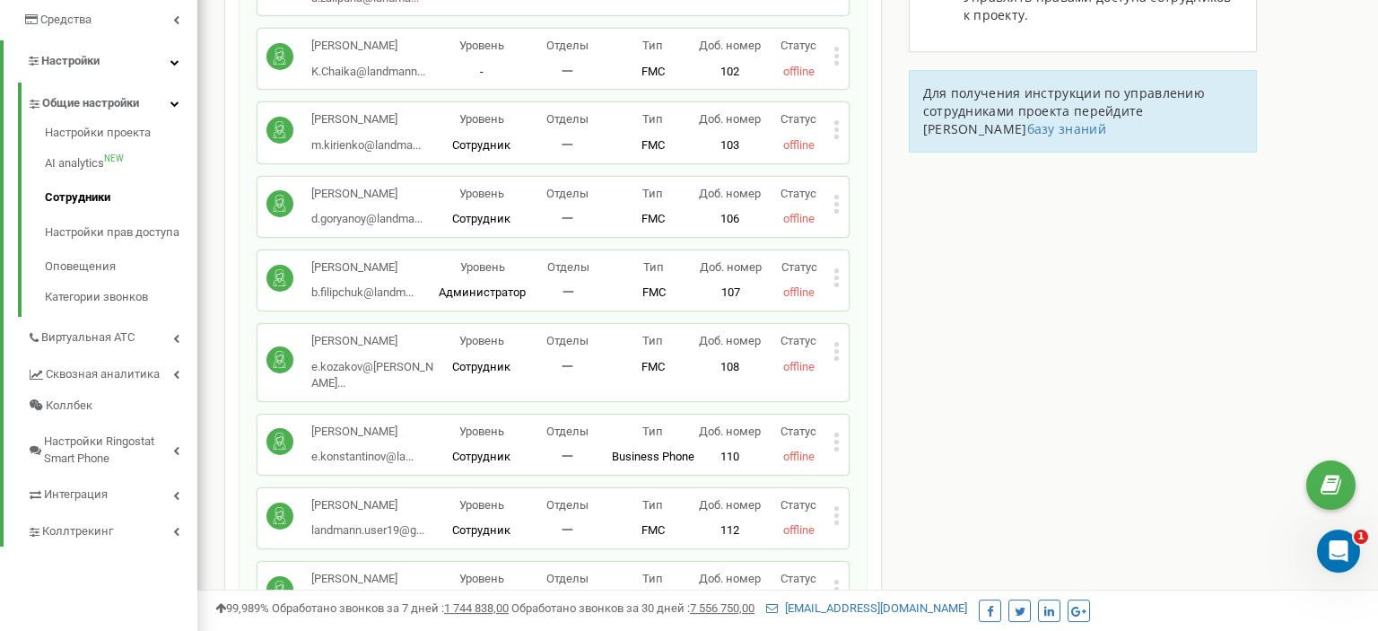
scroll to position [379, 0]
click at [835, 130] on icon at bounding box center [836, 128] width 4 height 4
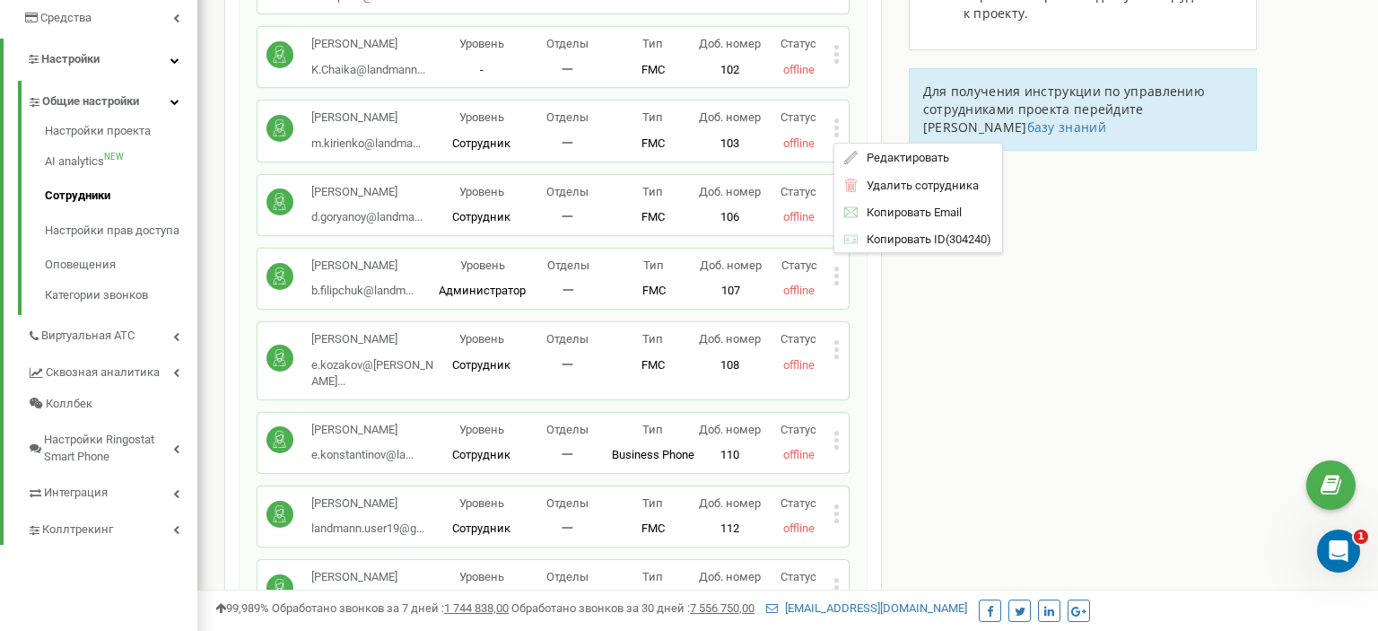
click at [835, 130] on icon at bounding box center [836, 128] width 4 height 4
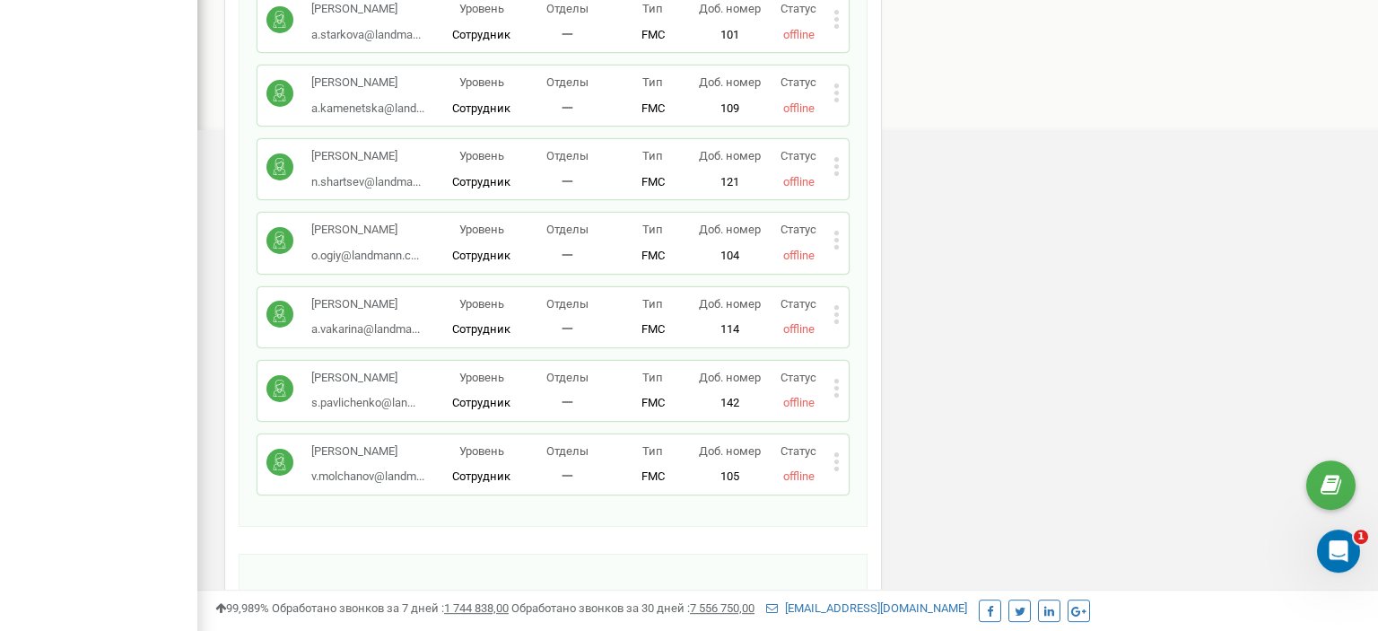
scroll to position [947, 0]
click at [838, 101] on icon at bounding box center [836, 92] width 6 height 19
click at [835, 101] on icon at bounding box center [836, 92] width 6 height 19
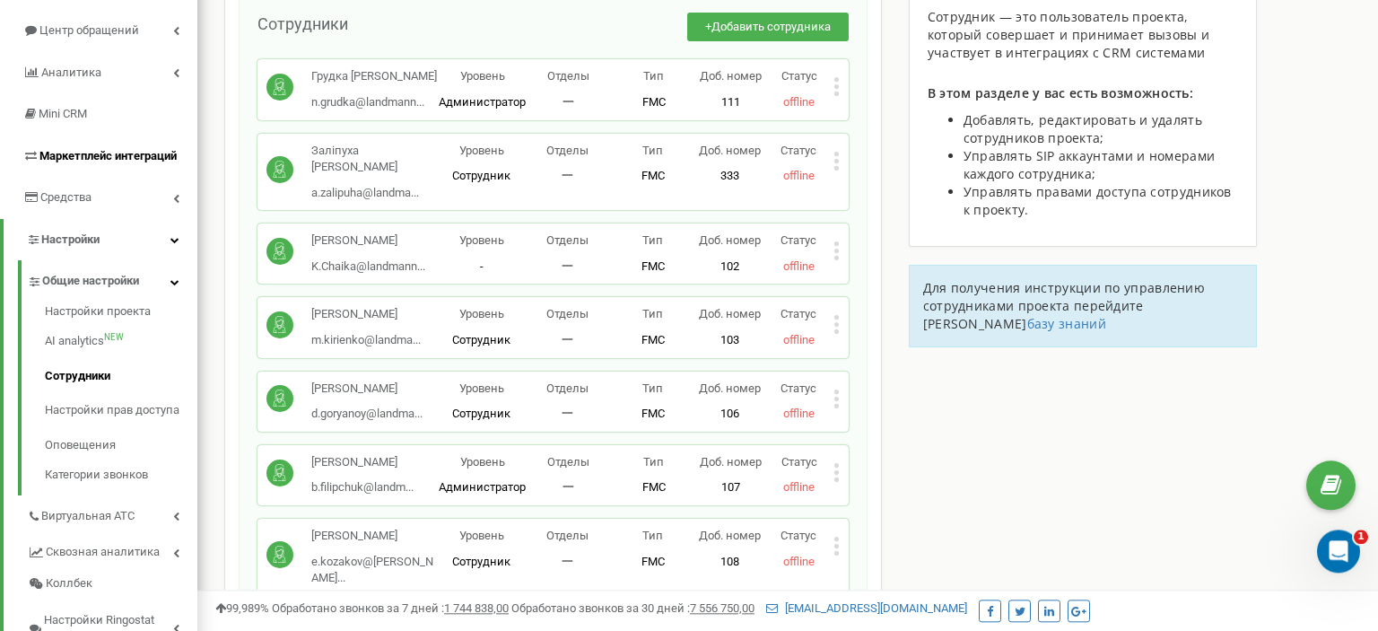
scroll to position [189, 0]
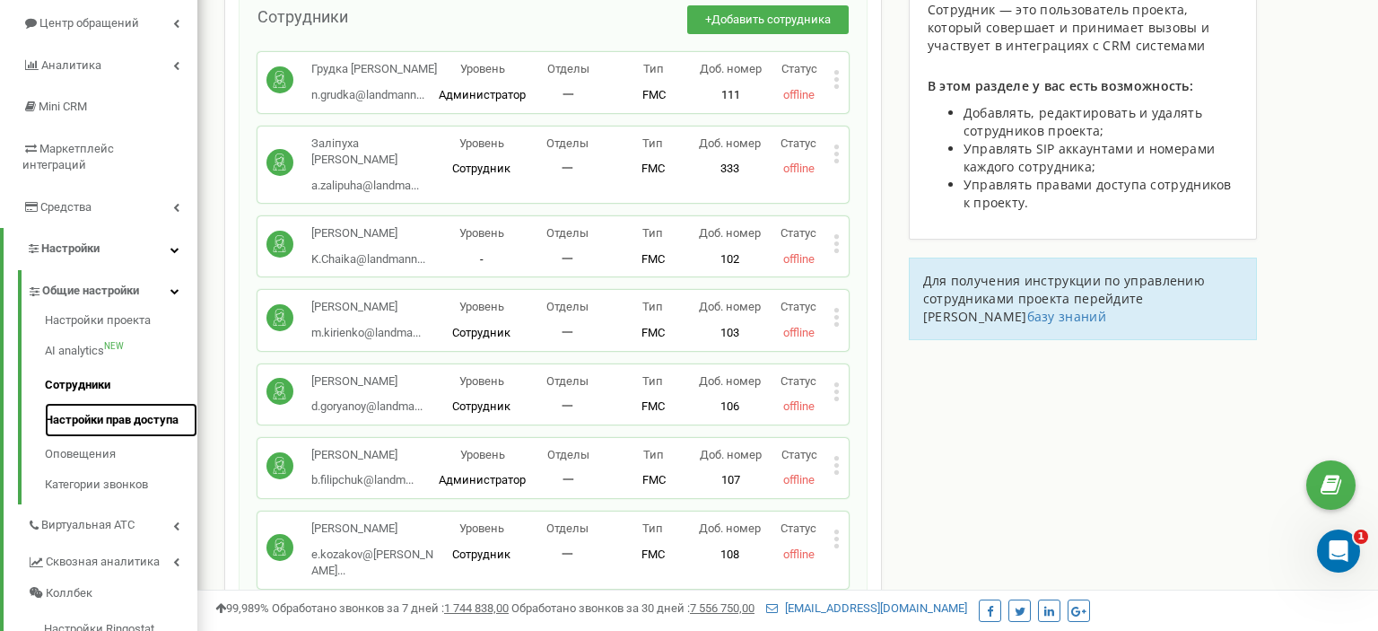
click at [91, 403] on link "Настройки прав доступа" at bounding box center [121, 420] width 152 height 35
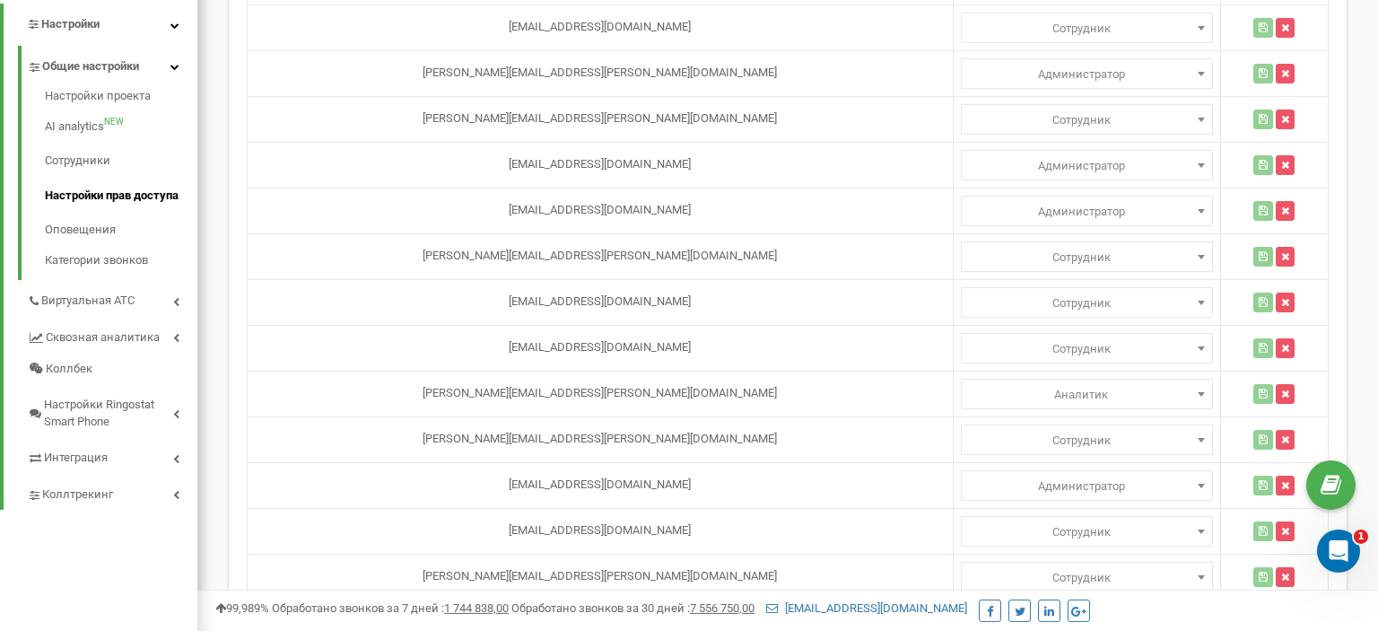
scroll to position [283, 0]
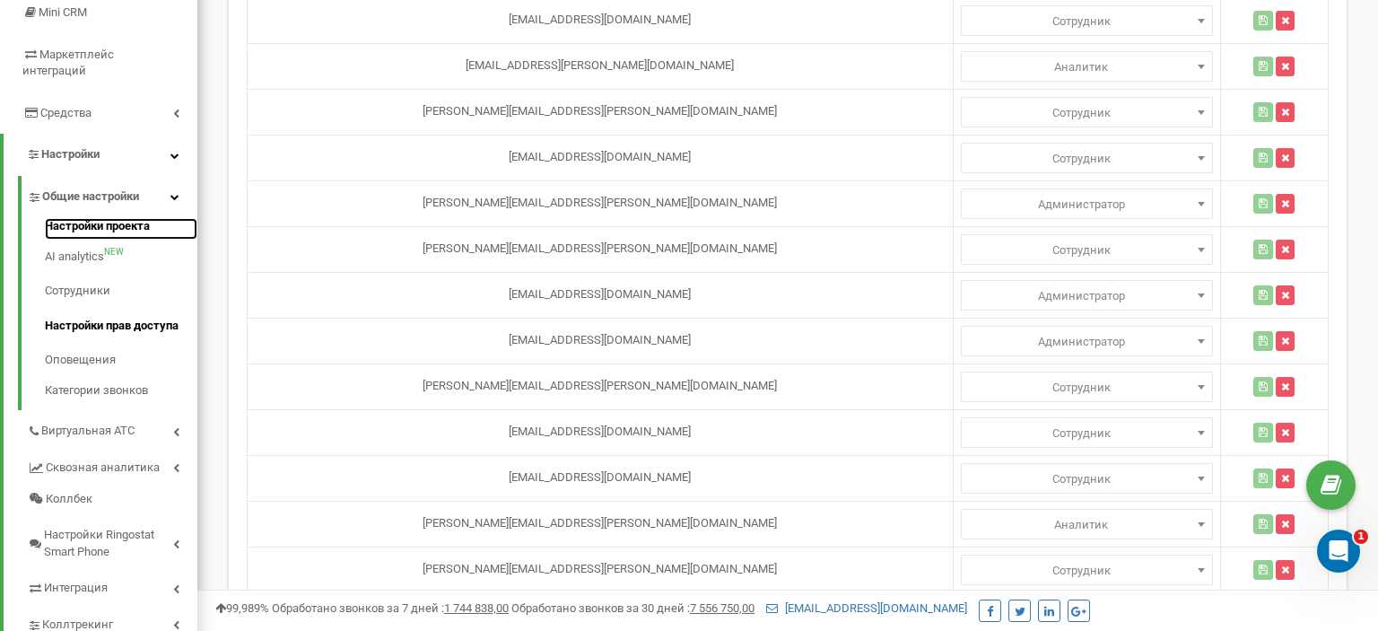
click at [121, 218] on link "Настройки проекта" at bounding box center [121, 229] width 152 height 22
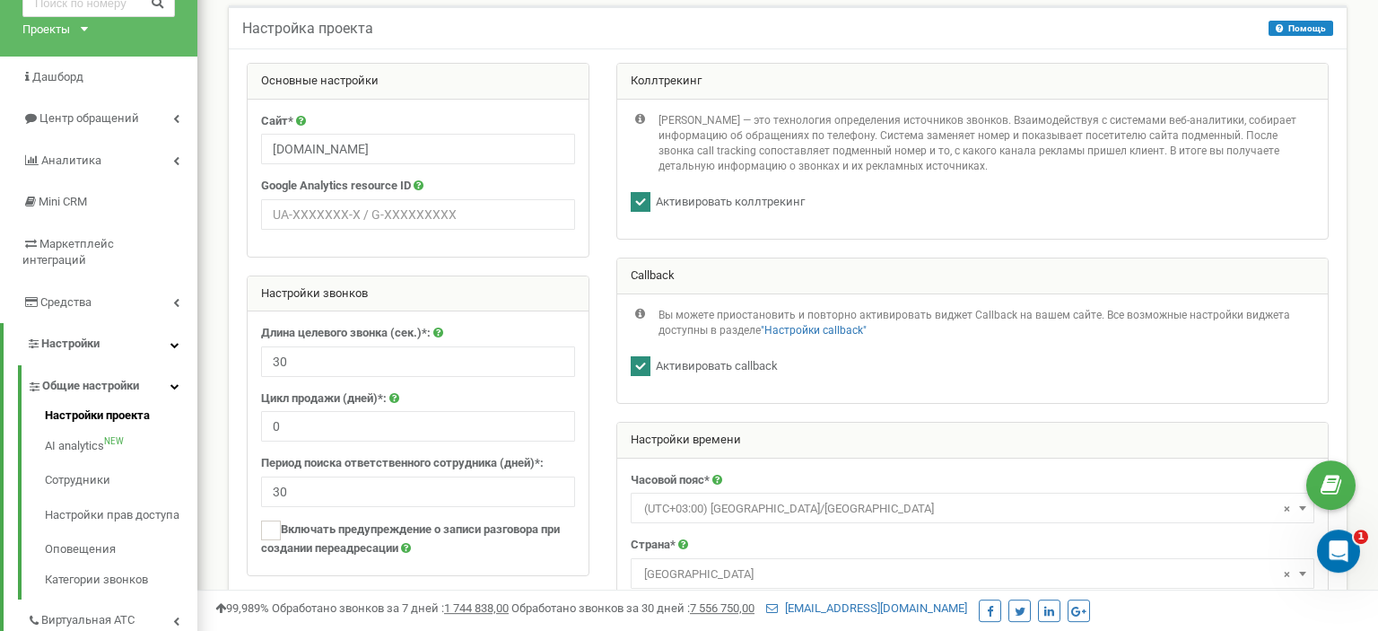
scroll to position [189, 0]
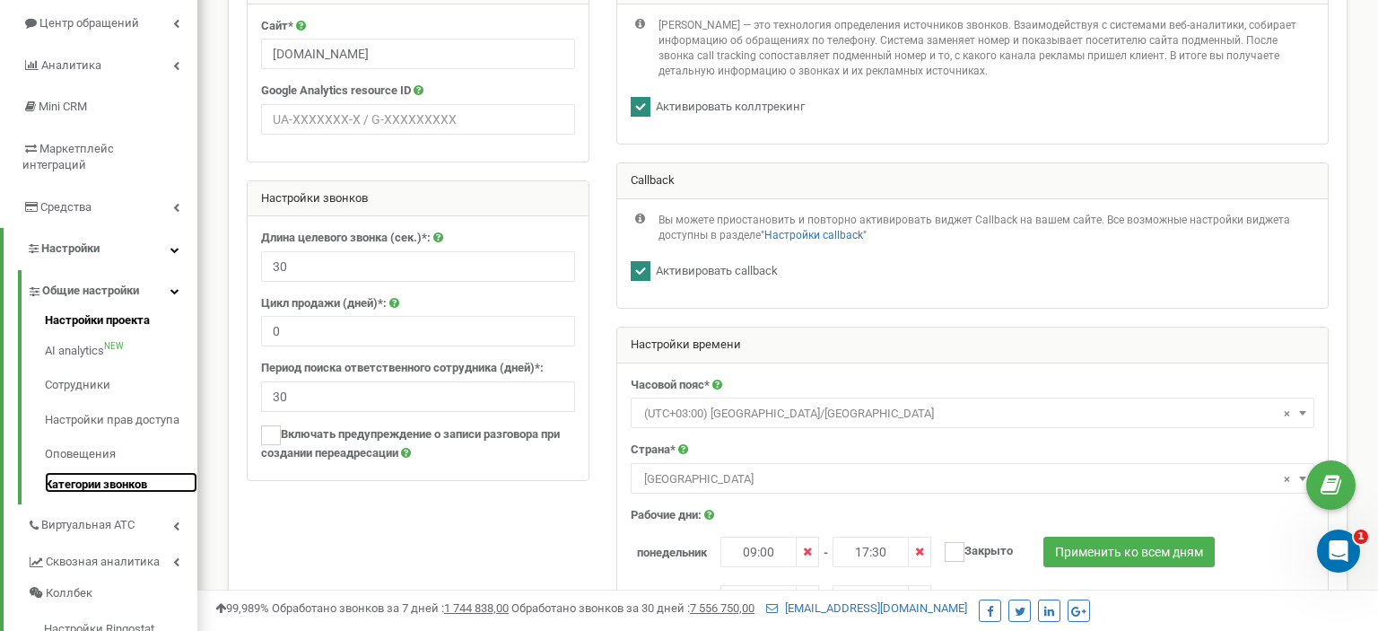
click at [87, 472] on link "Категории звонков" at bounding box center [121, 483] width 152 height 22
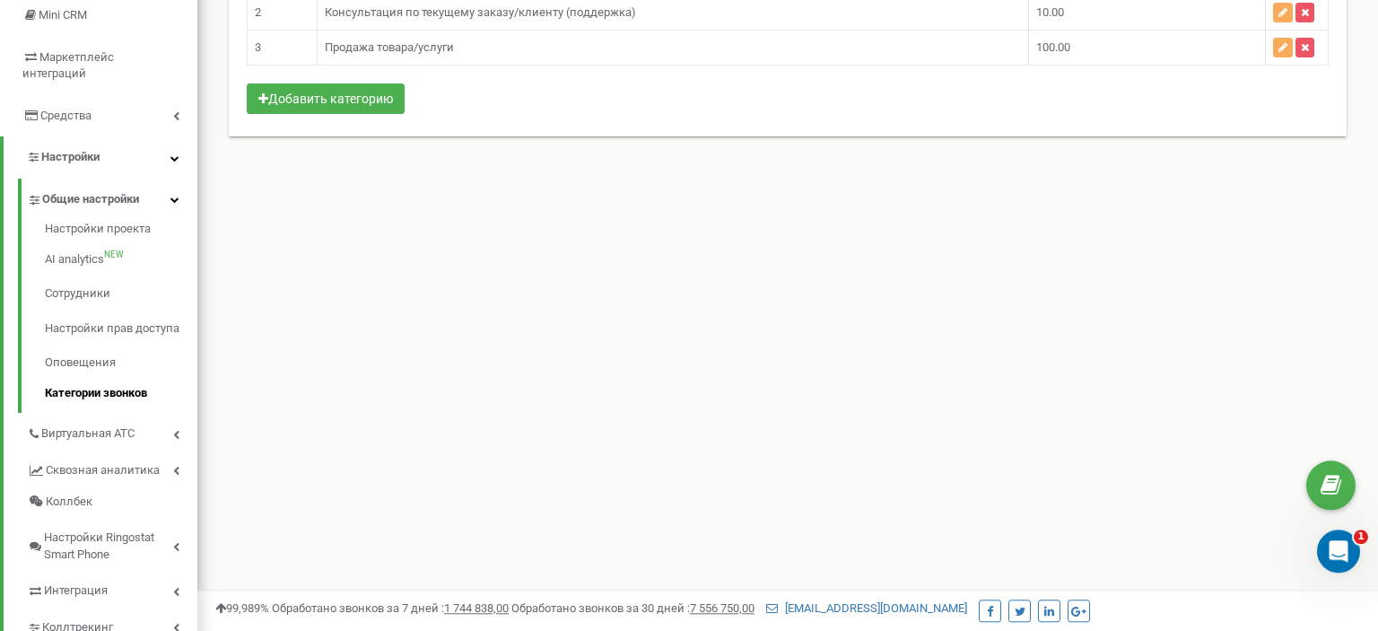
scroll to position [283, 0]
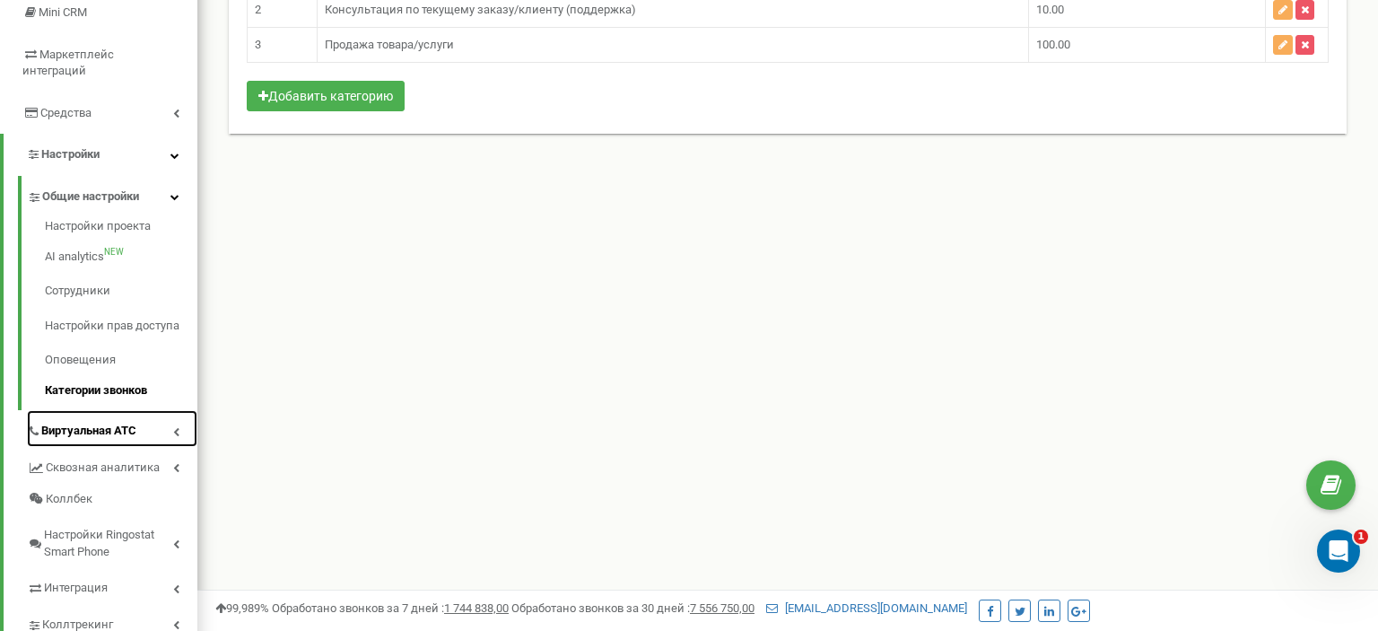
click at [111, 422] on span "Виртуальная АТС" at bounding box center [88, 430] width 95 height 17
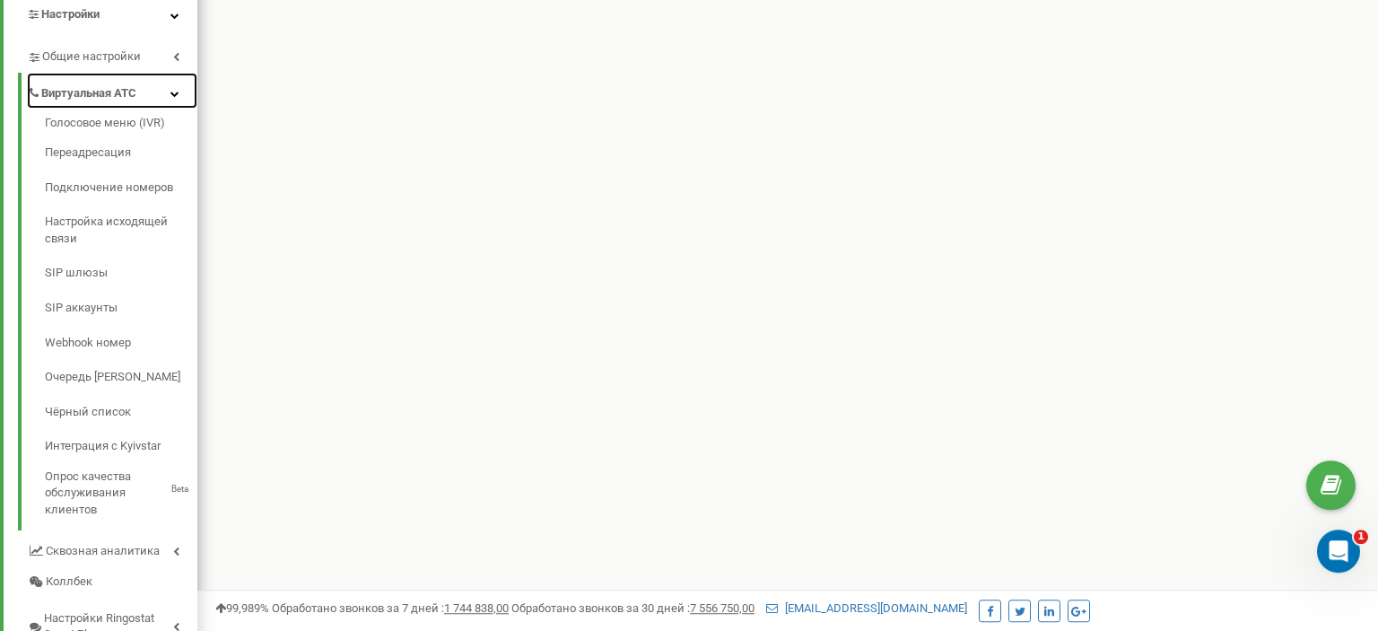
scroll to position [474, 0]
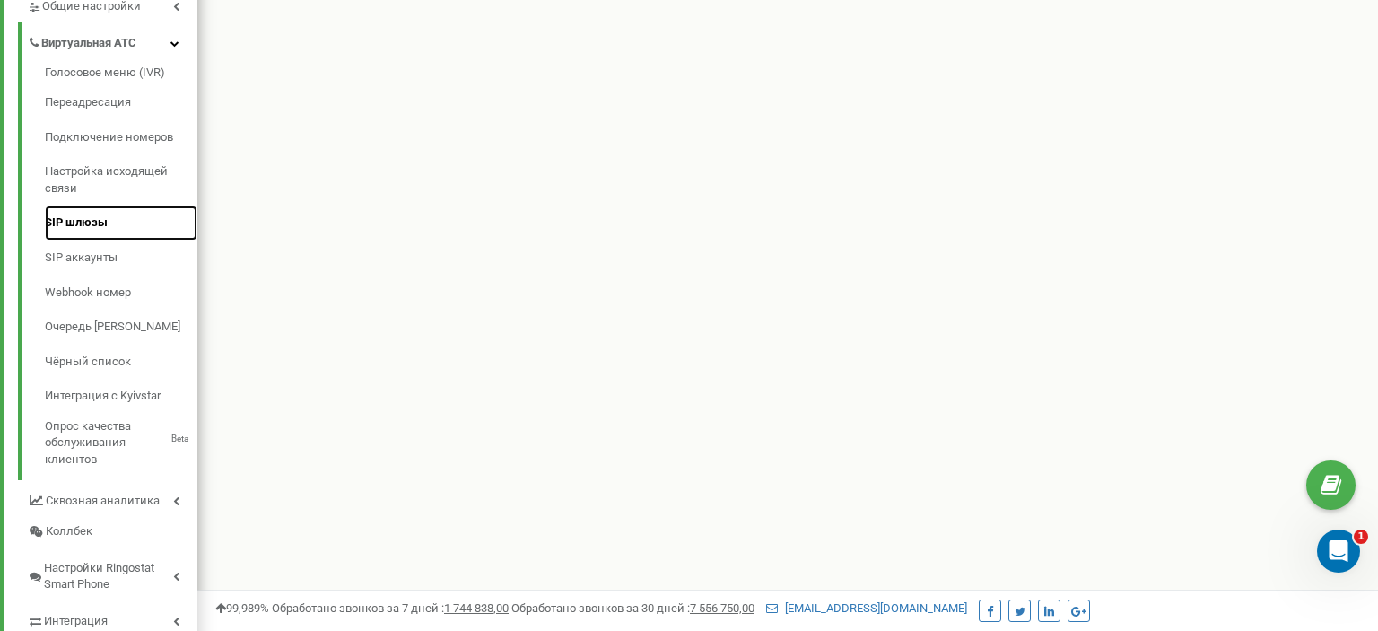
click at [65, 207] on link "SIP шлюзы" at bounding box center [121, 222] width 152 height 35
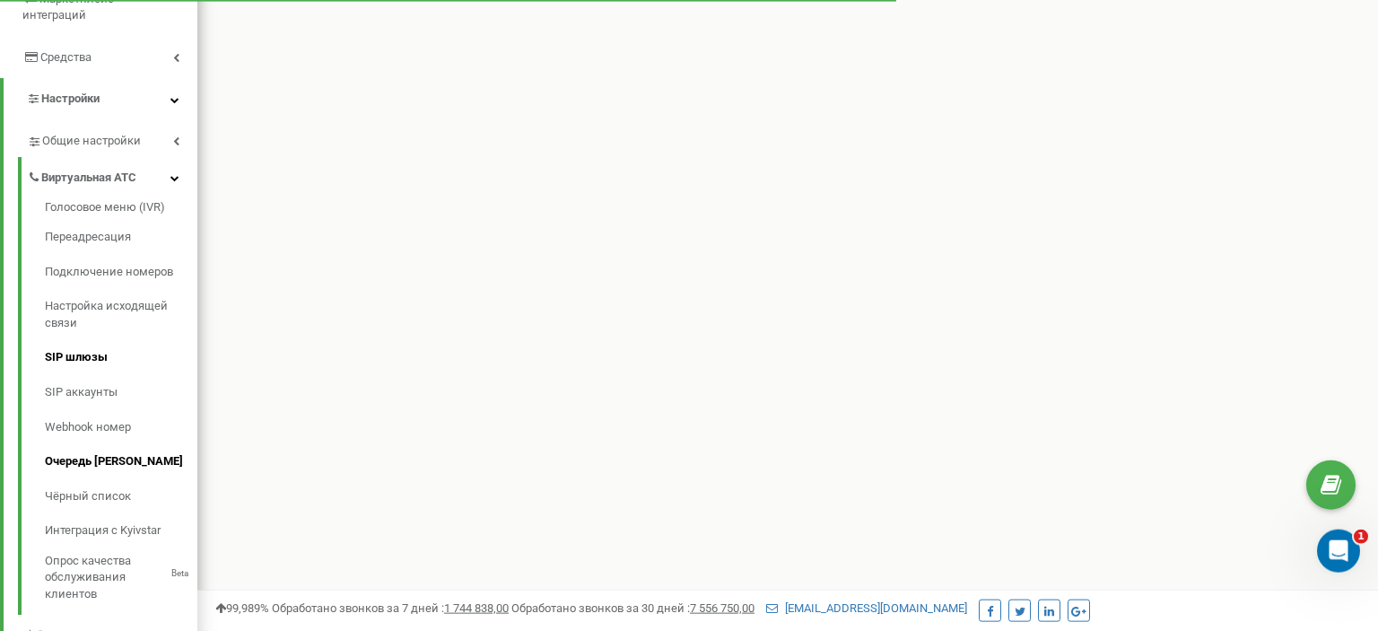
scroll to position [379, 0]
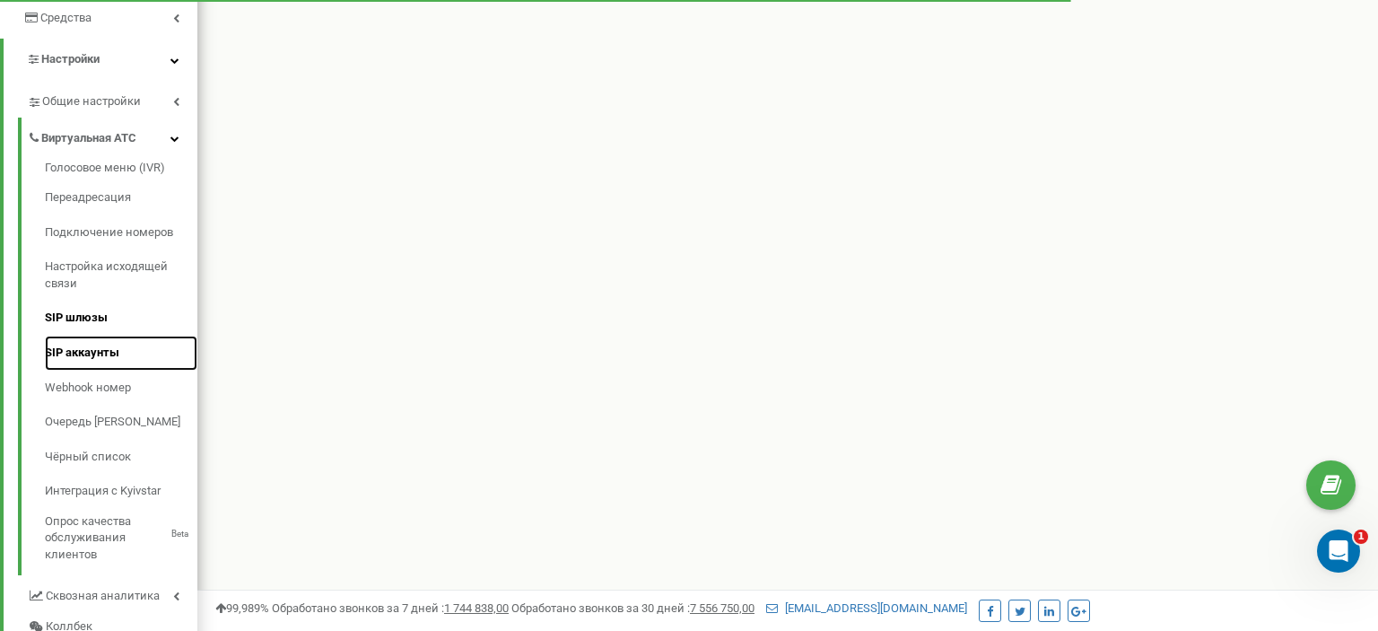
click at [89, 341] on link "SIP аккаунты" at bounding box center [121, 352] width 152 height 35
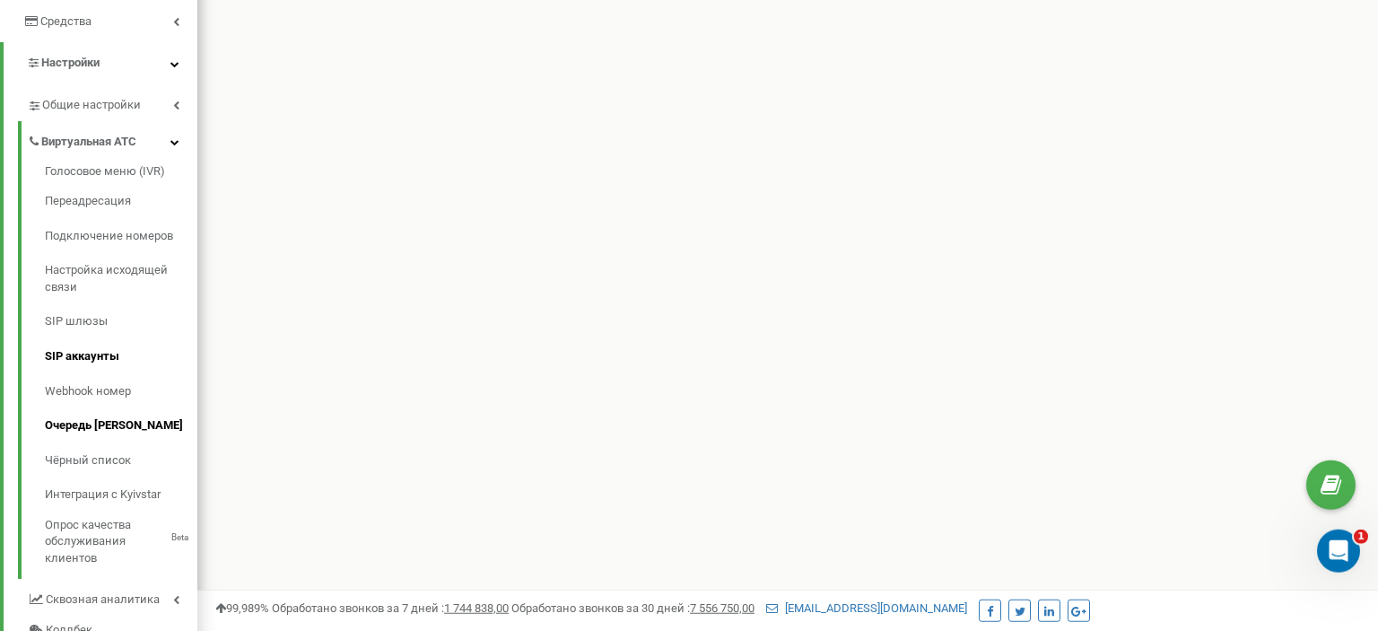
scroll to position [379, 0]
click at [127, 409] on link "Очередь [PERSON_NAME]" at bounding box center [121, 422] width 152 height 35
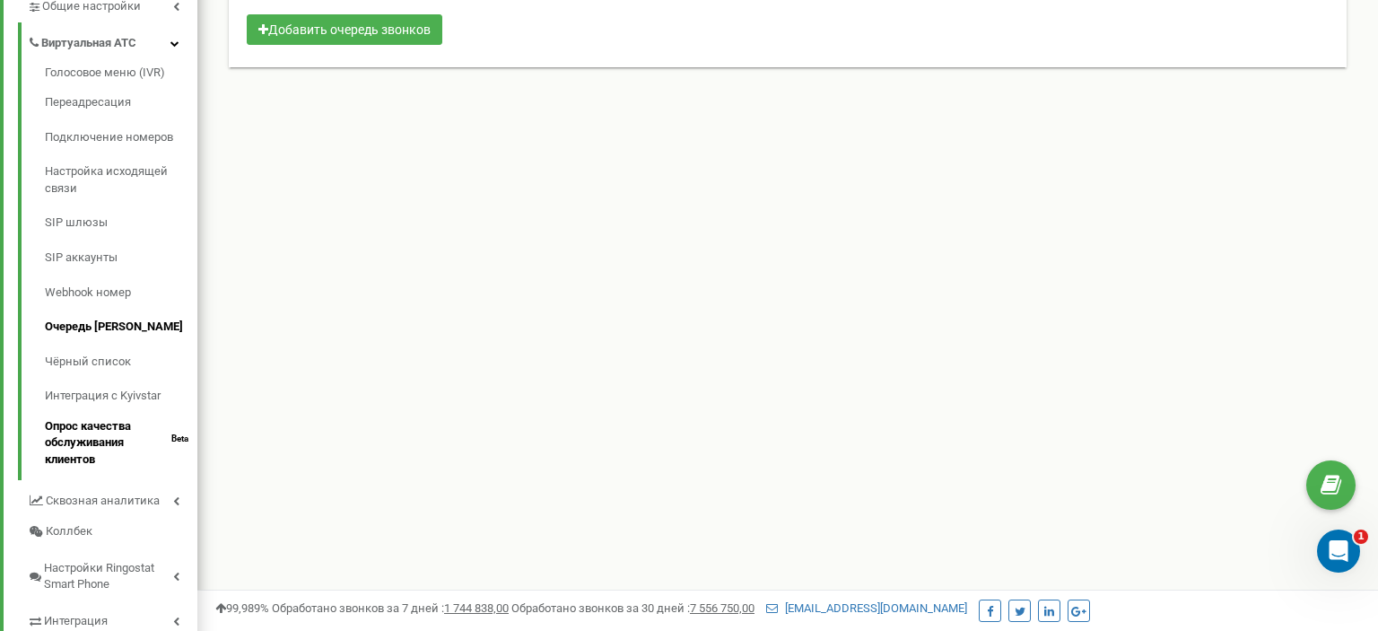
scroll to position [544, 0]
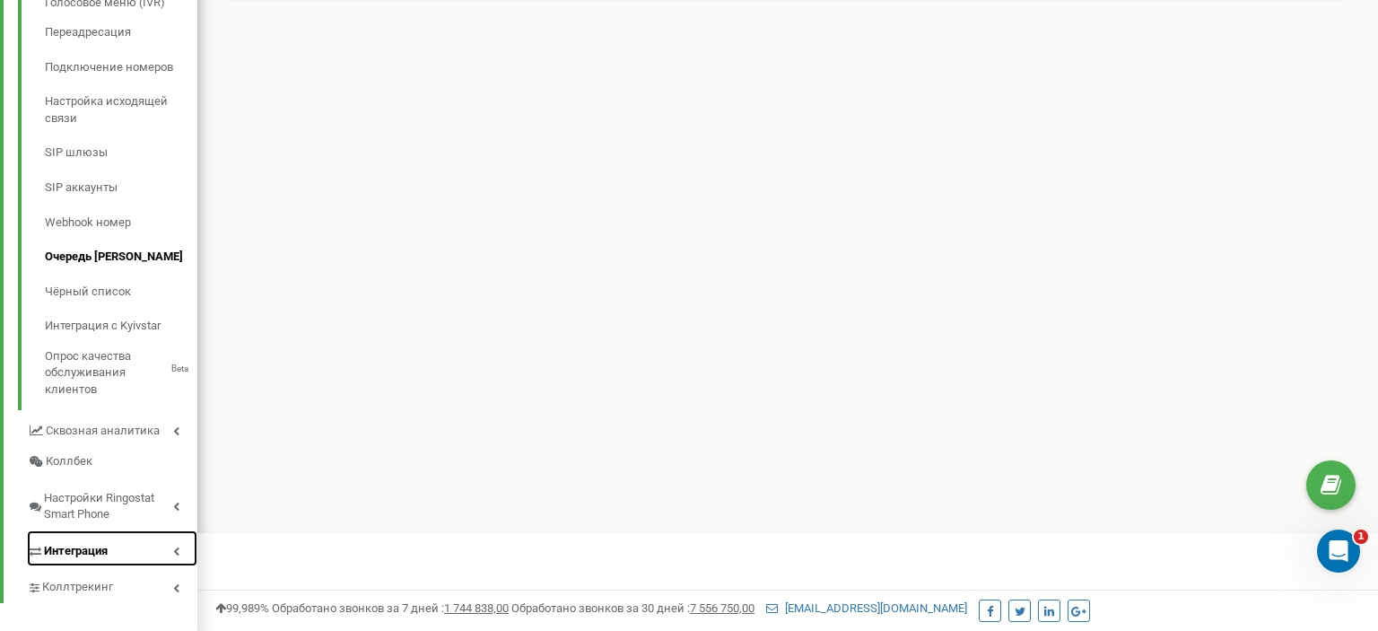
click at [88, 543] on span "Интеграция" at bounding box center [76, 551] width 64 height 17
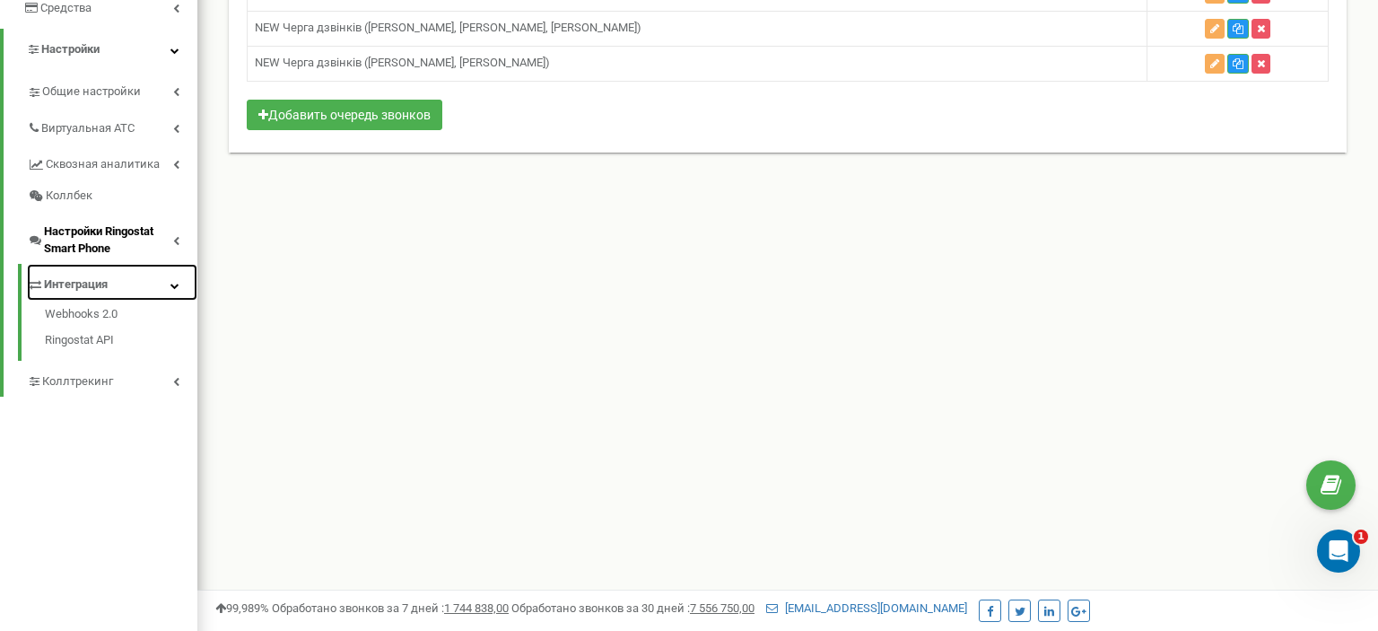
scroll to position [406, 0]
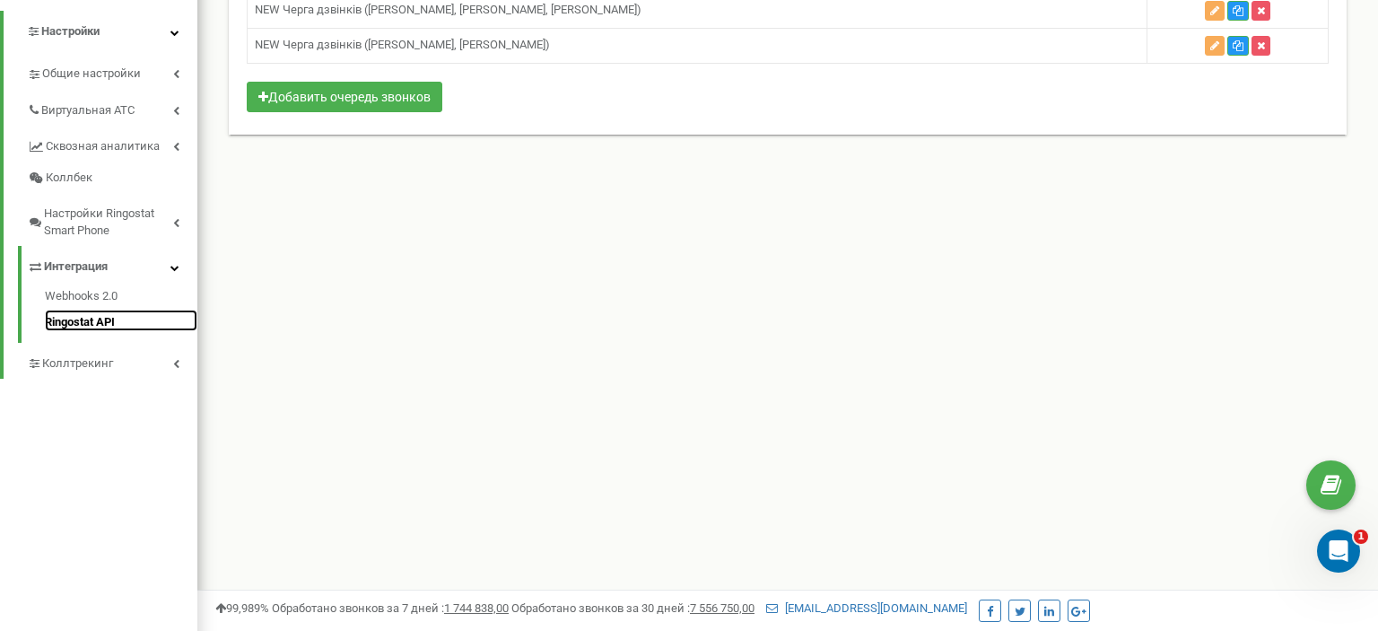
click at [88, 309] on link "Ringostat API" at bounding box center [121, 320] width 152 height 22
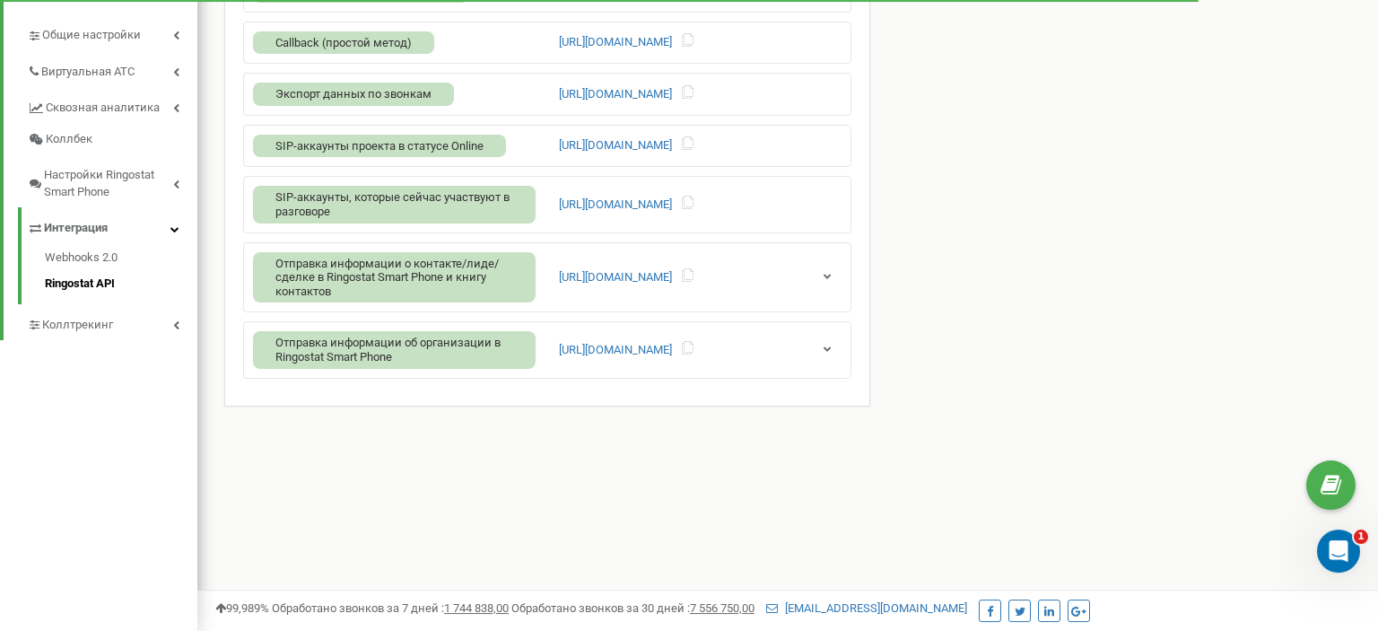
scroll to position [445, 0]
click at [87, 317] on span "Коллтрекинг" at bounding box center [76, 325] width 68 height 17
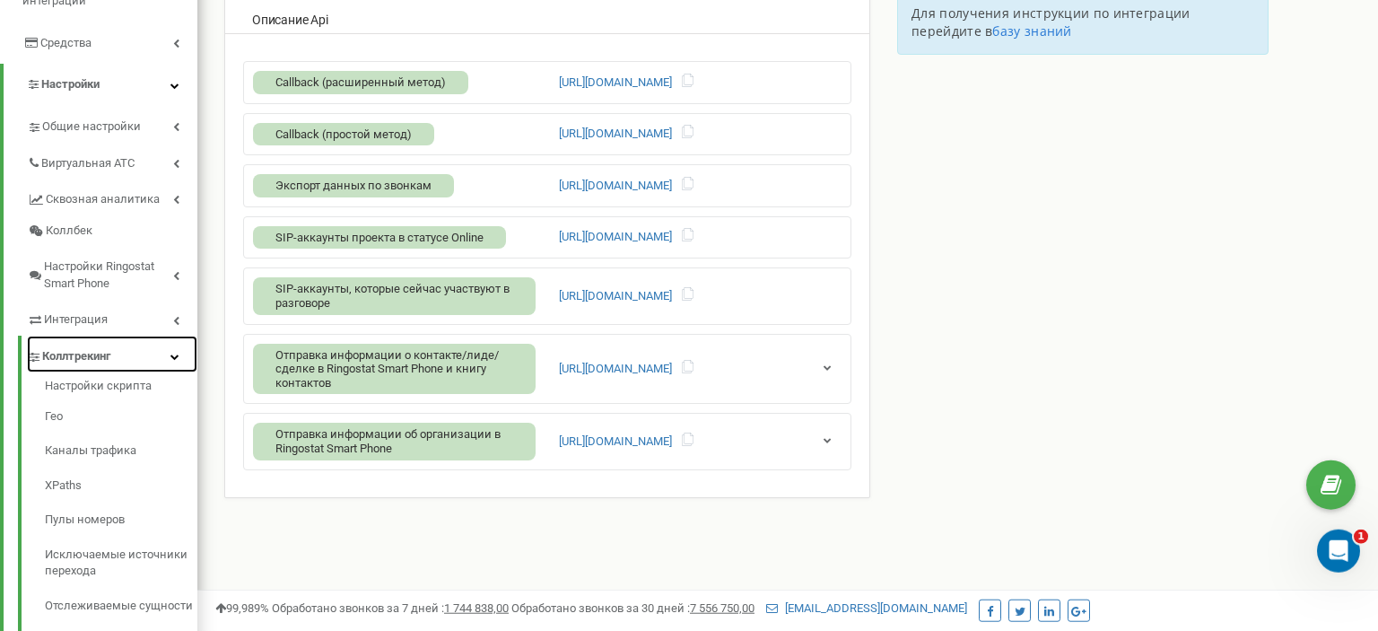
scroll to position [379, 0]
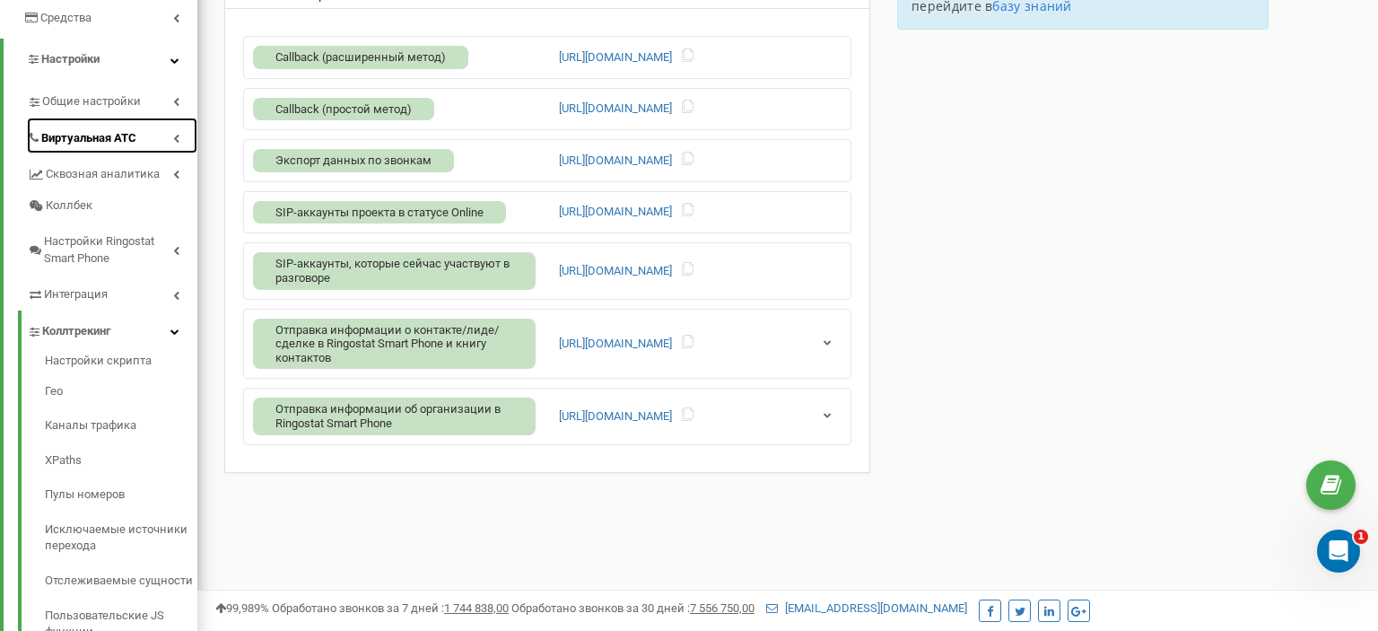
click at [132, 130] on span "Виртуальная АТС" at bounding box center [88, 138] width 95 height 17
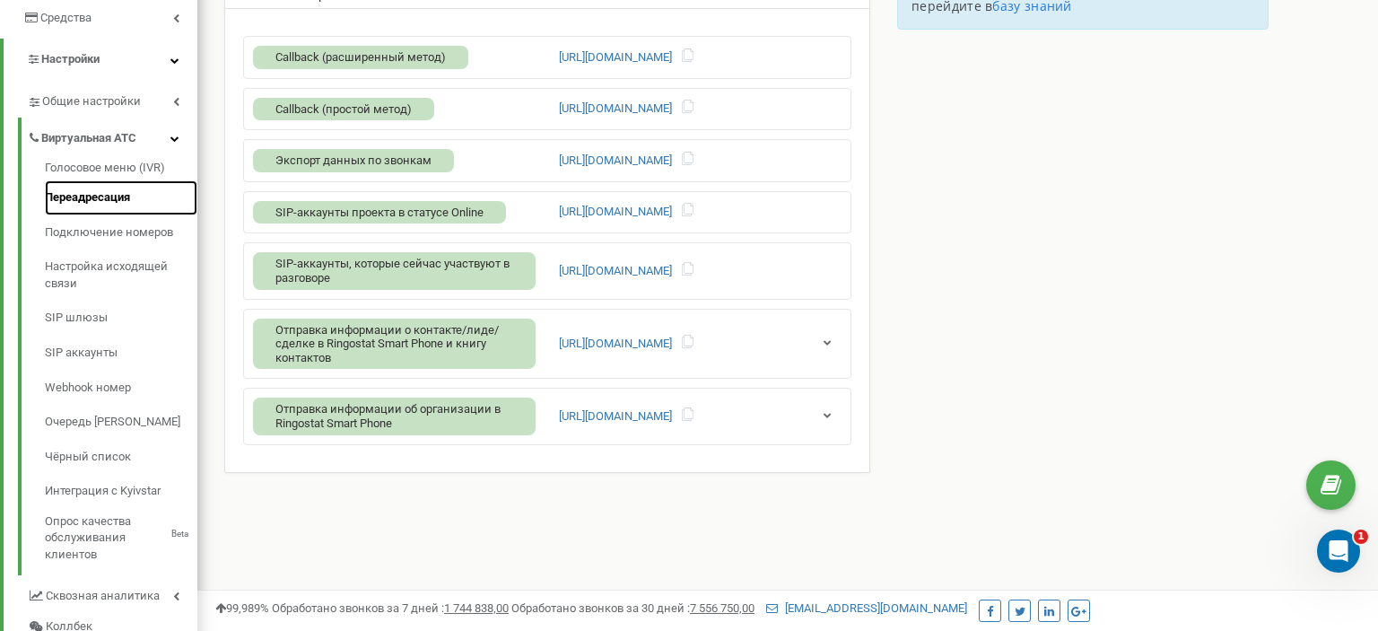
click at [118, 181] on link "Переадресация" at bounding box center [121, 197] width 152 height 35
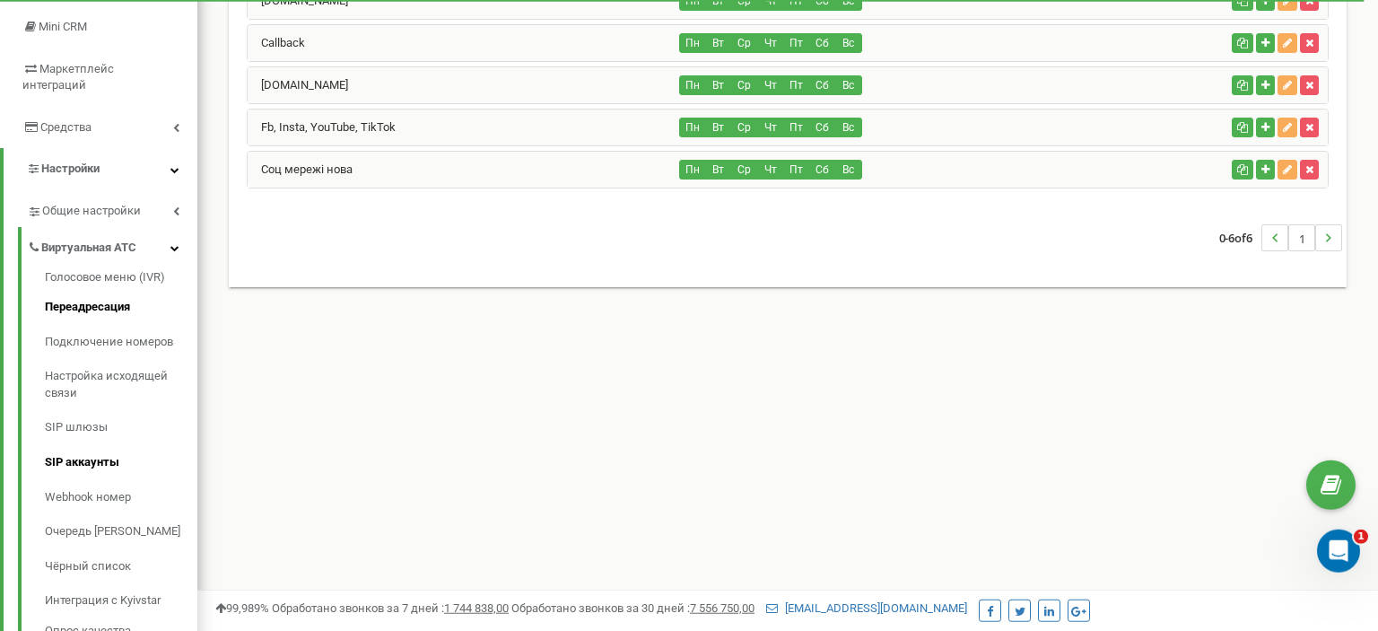
scroll to position [283, 0]
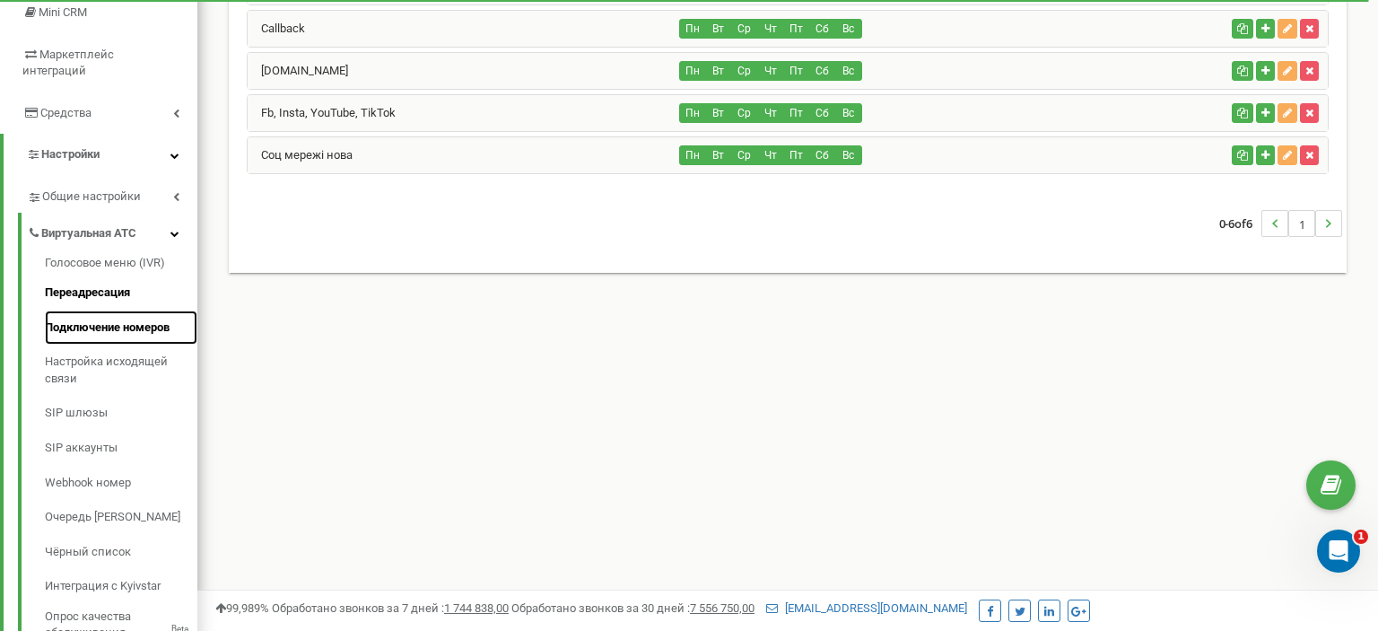
click at [96, 310] on link "Подключение номеров" at bounding box center [121, 327] width 152 height 35
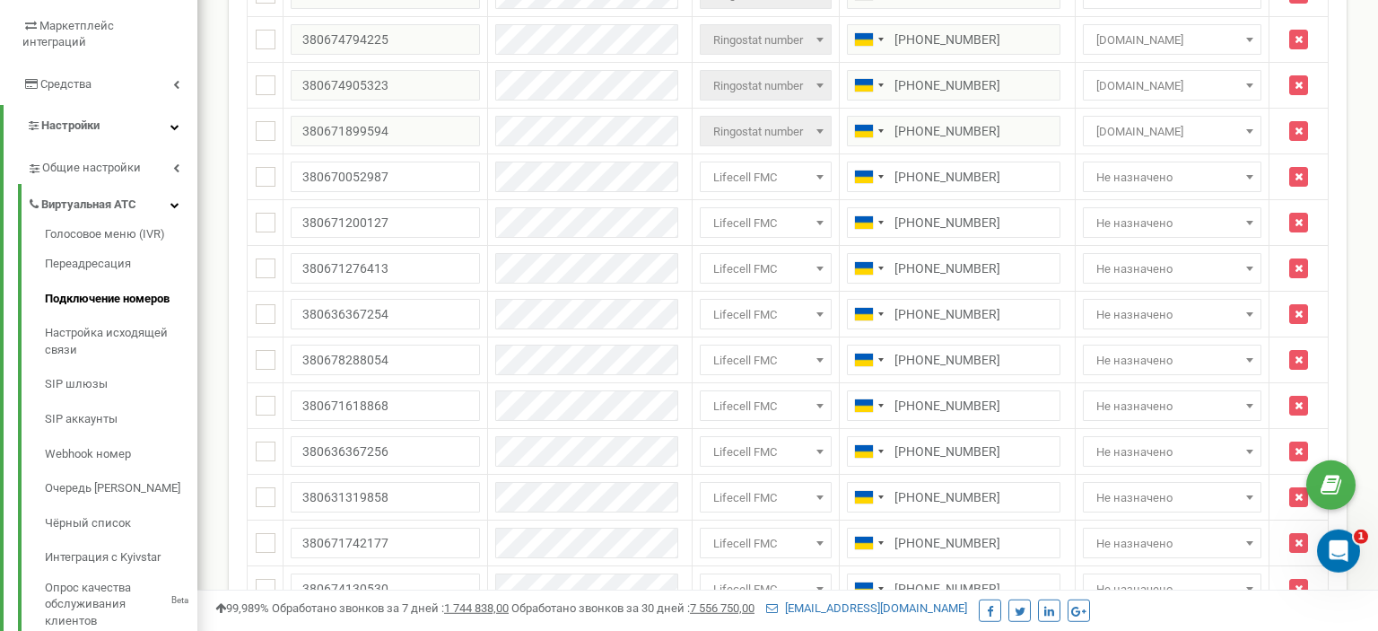
scroll to position [343, 0]
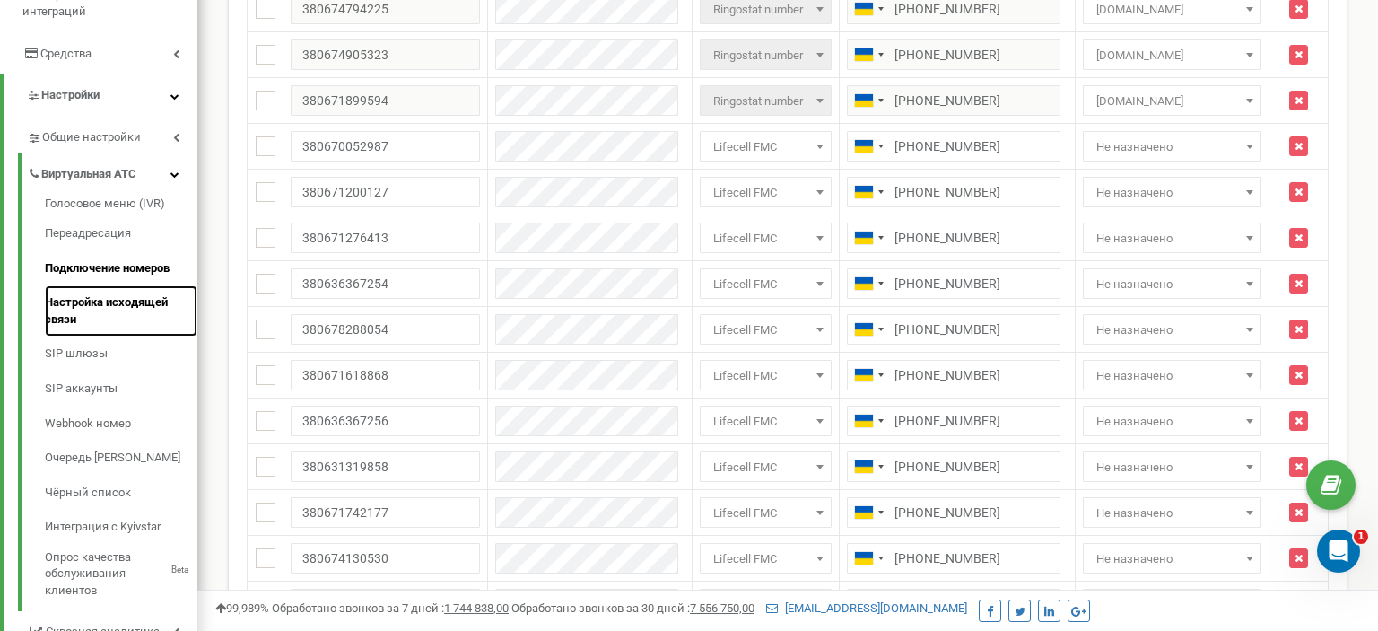
click at [66, 300] on link "Настройка исходящей связи" at bounding box center [121, 310] width 152 height 51
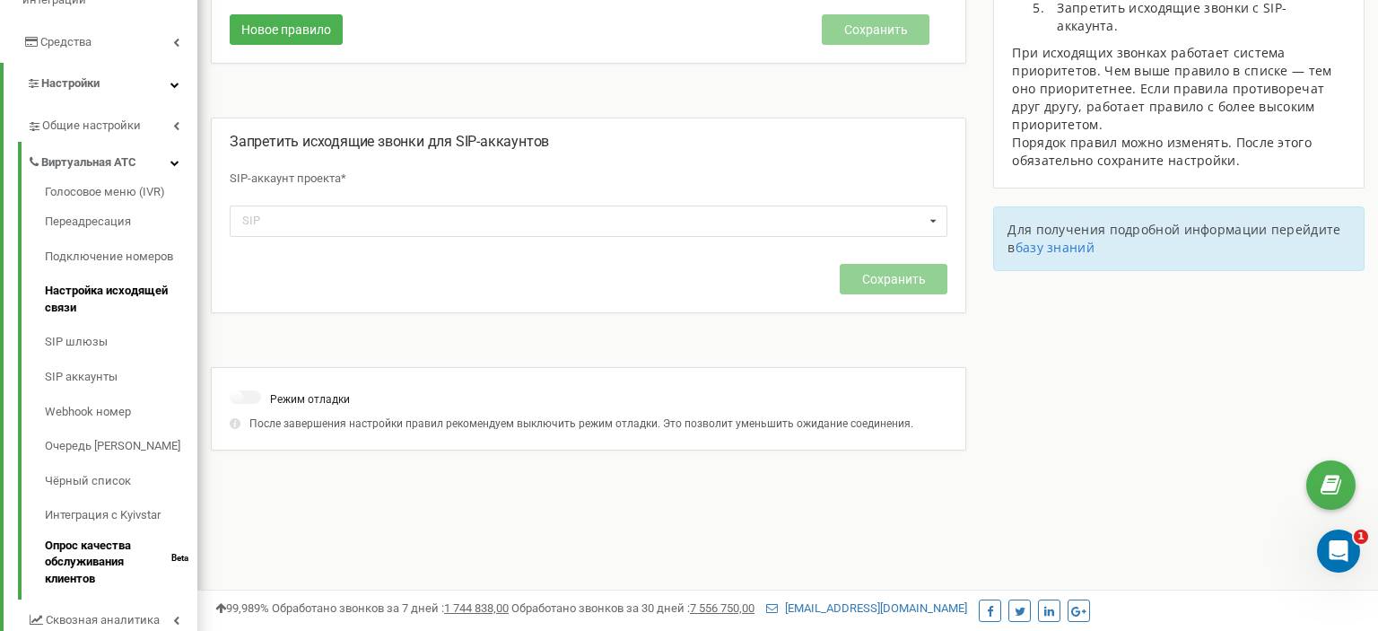
scroll to position [259, 0]
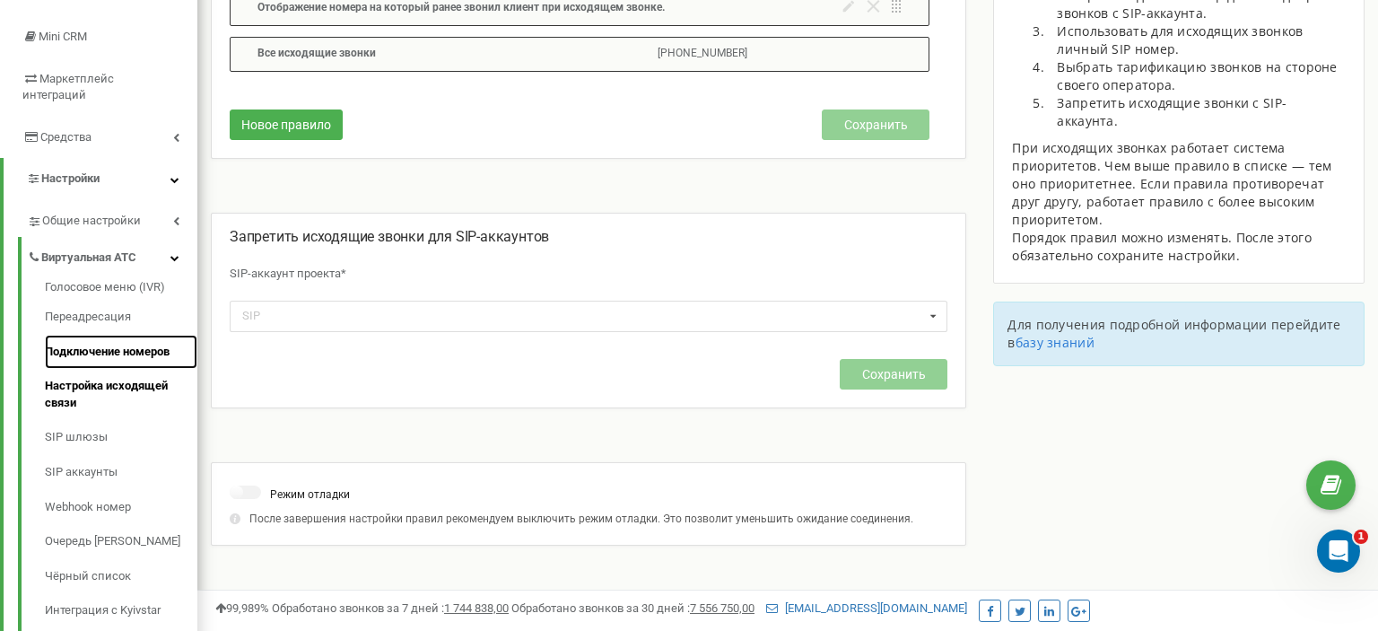
click at [109, 335] on link "Подключение номеров" at bounding box center [121, 352] width 152 height 35
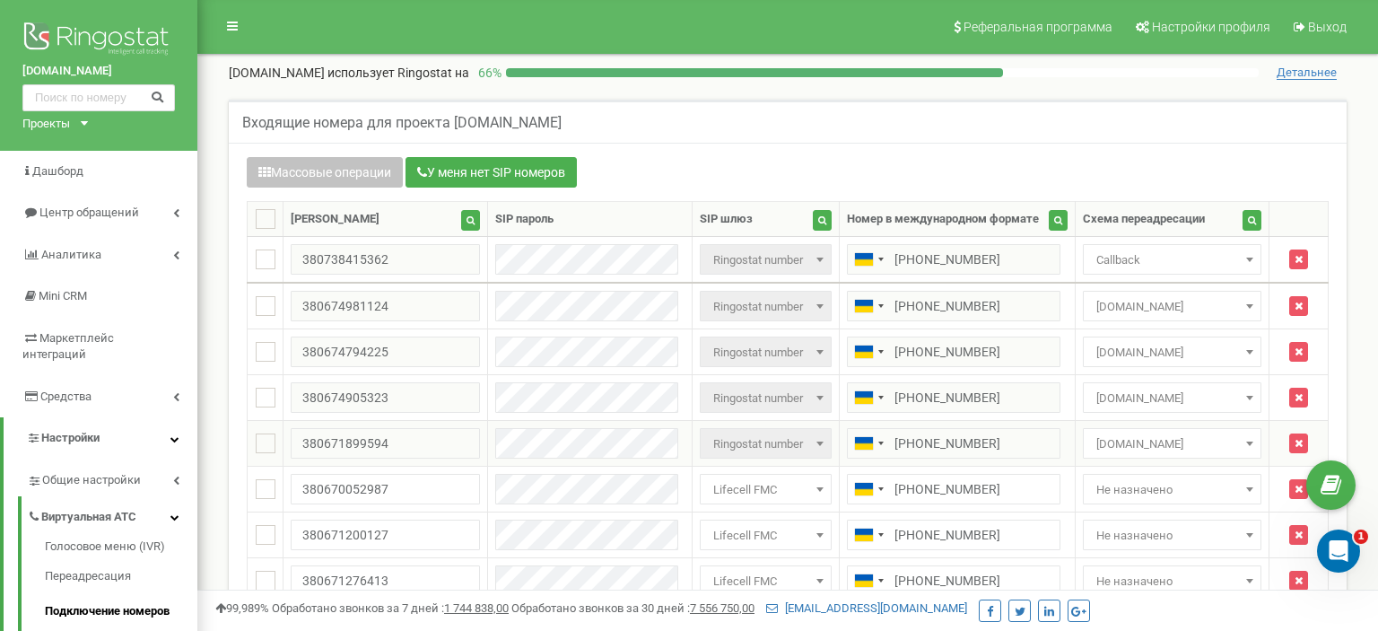
scroll to position [94, 0]
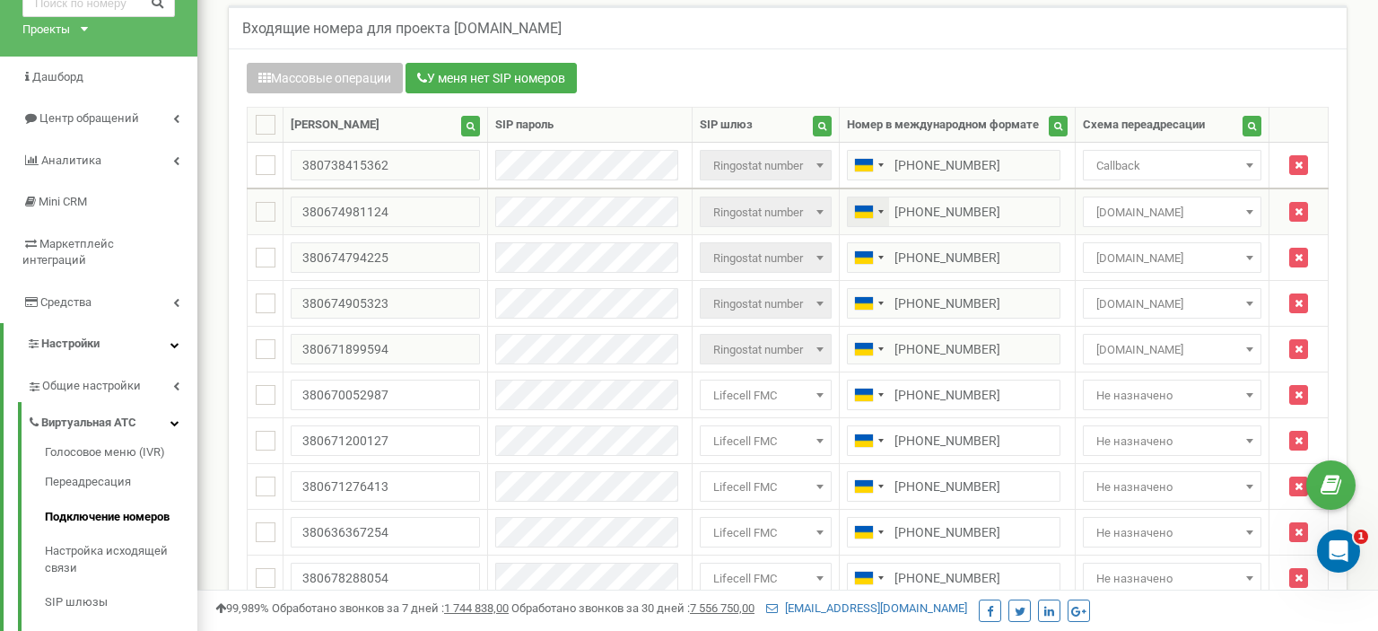
click at [867, 206] on div "Telephone country code" at bounding box center [868, 211] width 41 height 29
click at [862, 207] on div "Telephone country code" at bounding box center [864, 211] width 18 height 13
drag, startPoint x: 862, startPoint y: 207, endPoint x: 1003, endPoint y: 208, distance: 140.8
click at [863, 207] on div "Telephone country code" at bounding box center [864, 211] width 18 height 13
click at [1193, 210] on span "Landmann.in.ua" at bounding box center [1172, 212] width 166 height 25
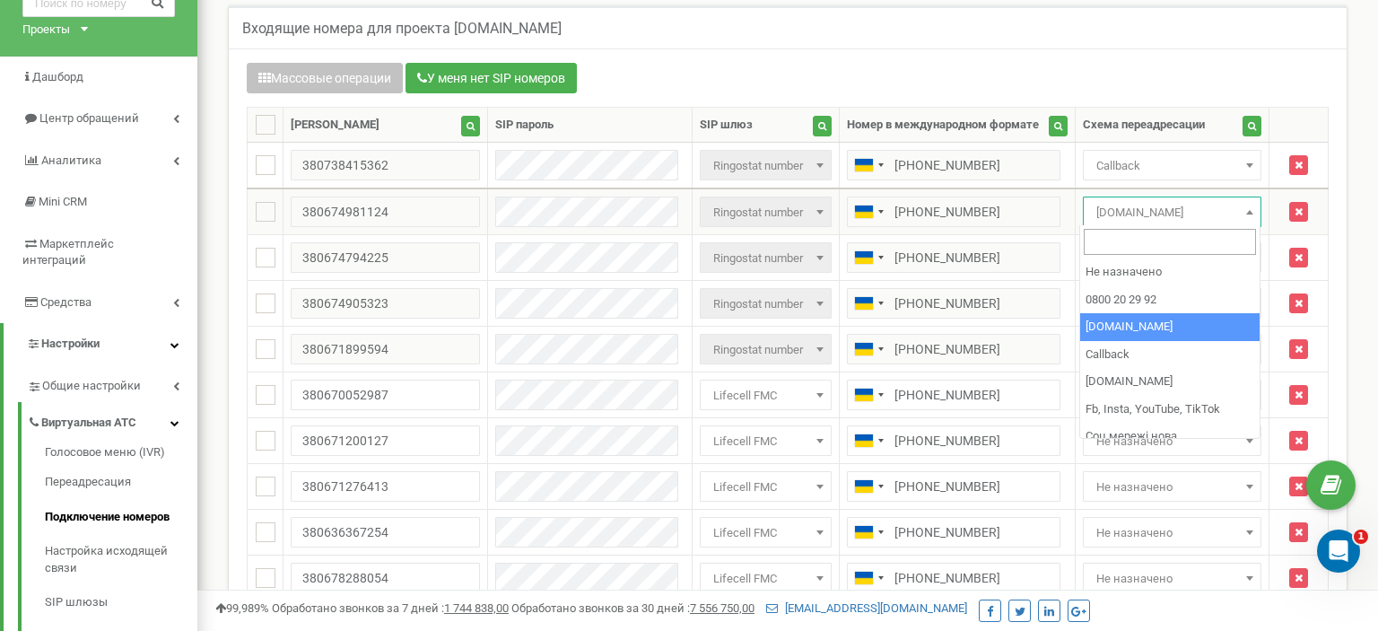
click at [1193, 210] on span "Landmann.in.ua" at bounding box center [1172, 212] width 166 height 25
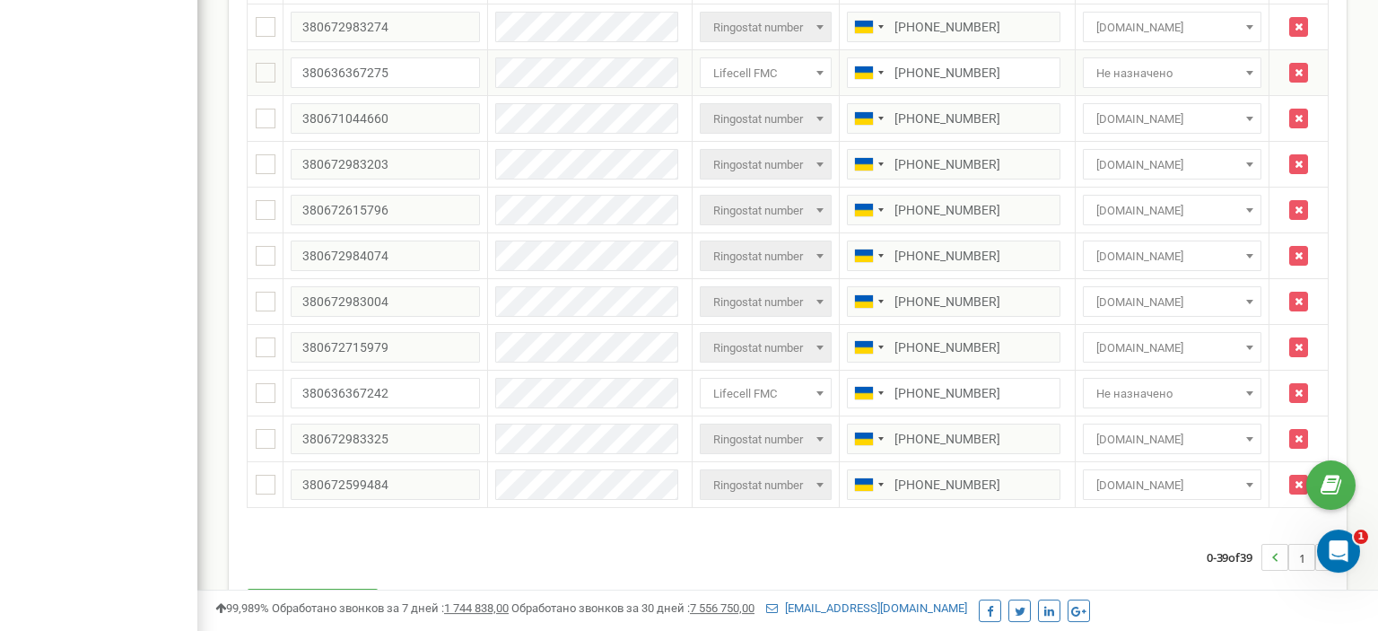
scroll to position [1515, 0]
